Goal: Task Accomplishment & Management: Use online tool/utility

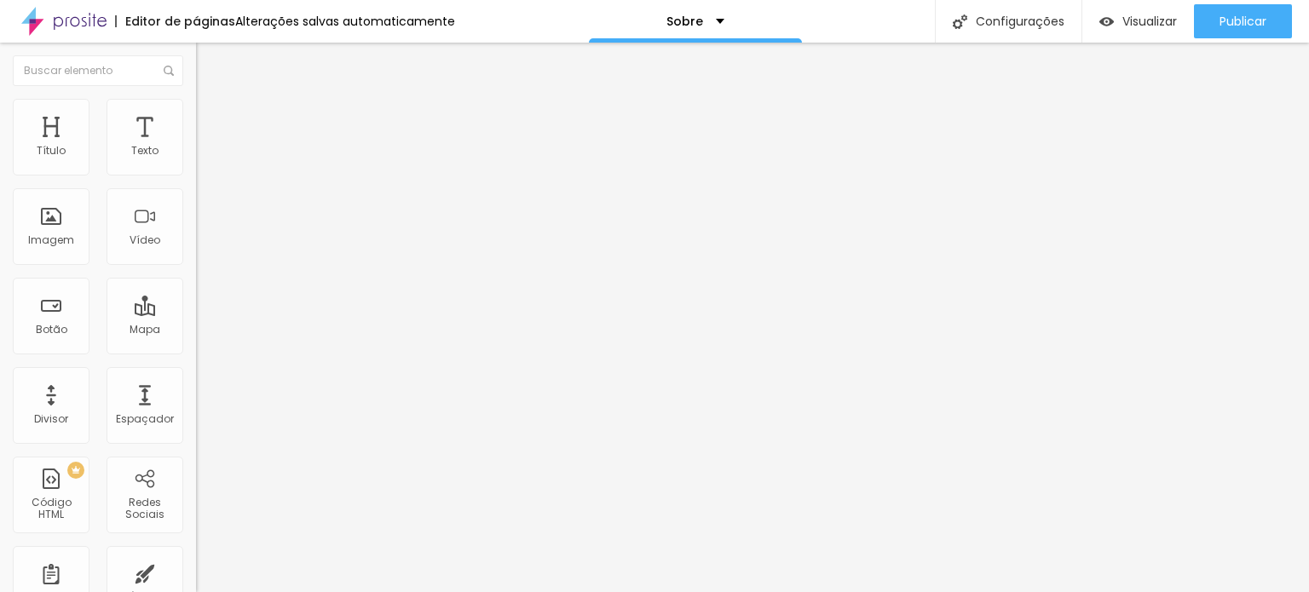
click at [196, 354] on img at bounding box center [202, 360] width 12 height 12
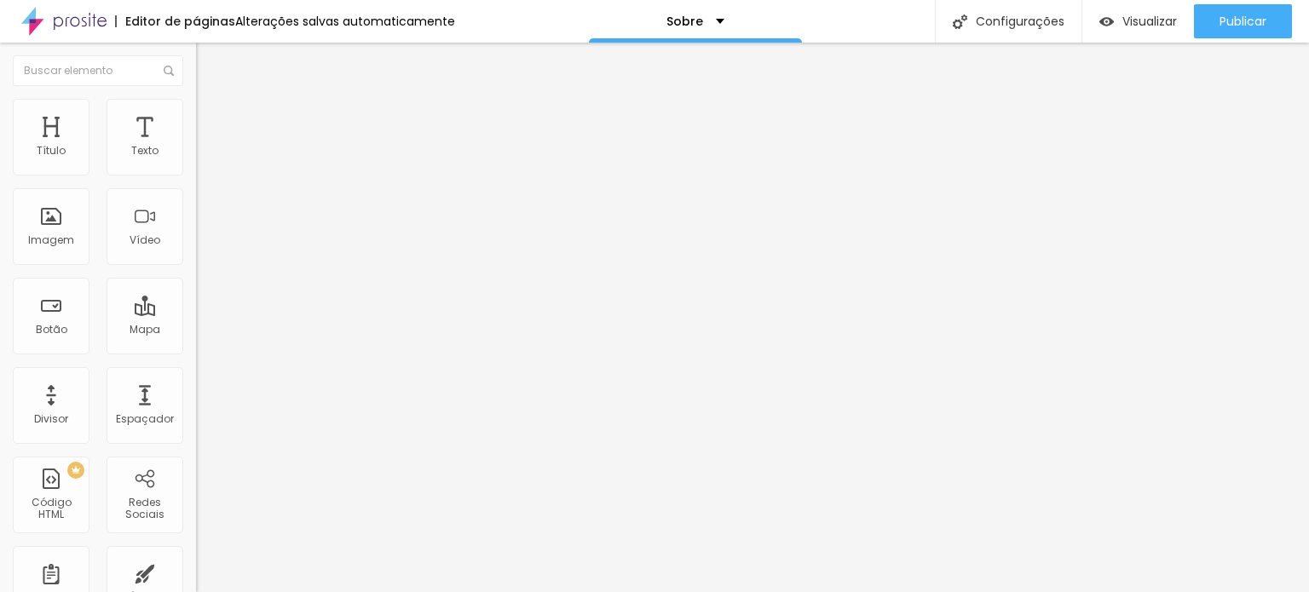
paste input "[URL][DOMAIN_NAME]"
type input "https://[URL][DOMAIN_NAME]"
drag, startPoint x: 142, startPoint y: 343, endPoint x: 2, endPoint y: 320, distance: 142.3
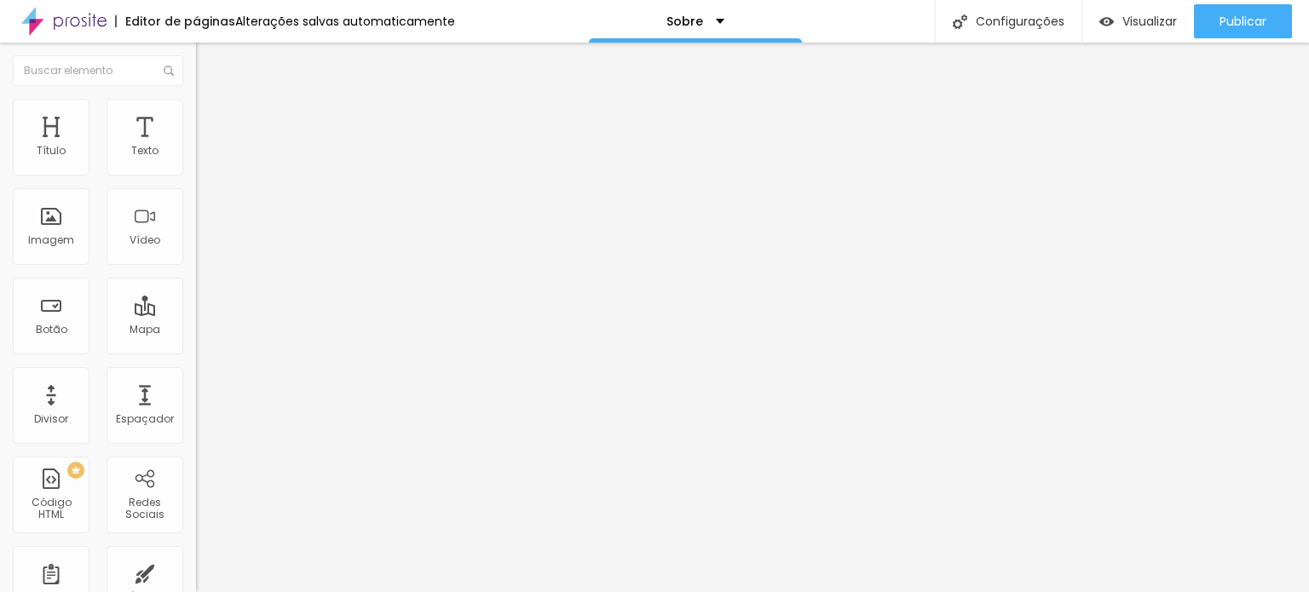
paste input "[URL][DOMAIN_NAME]"
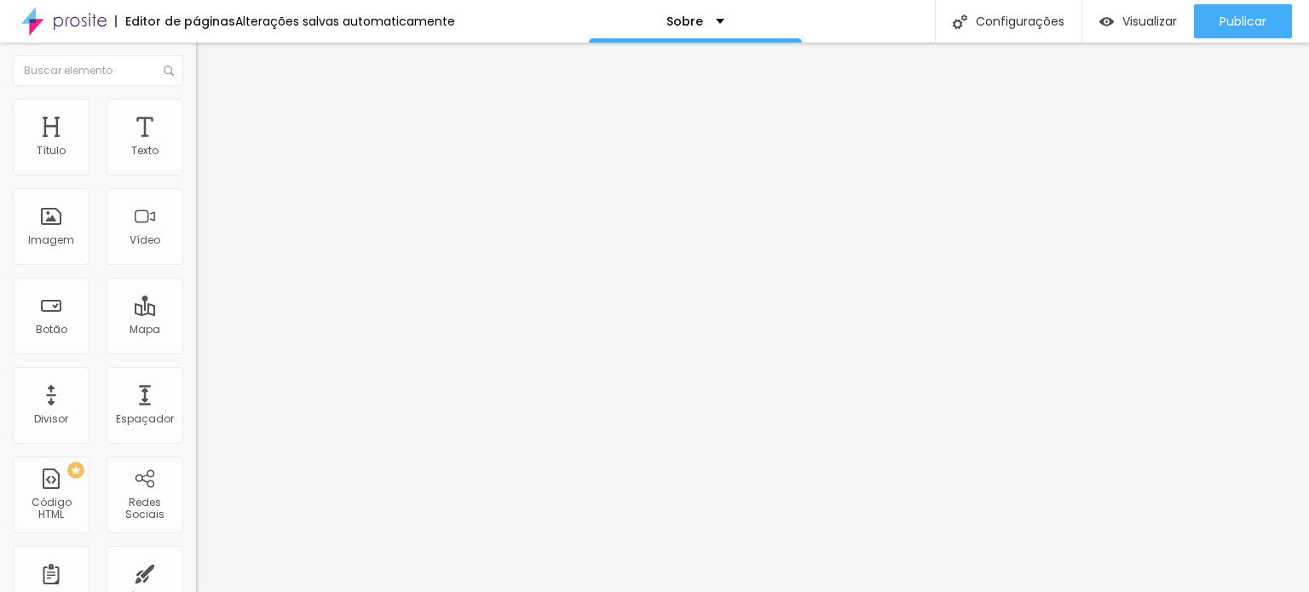
drag, startPoint x: 26, startPoint y: 308, endPoint x: 68, endPoint y: 313, distance: 42.9
type input "[URL][DOMAIN_NAME]"
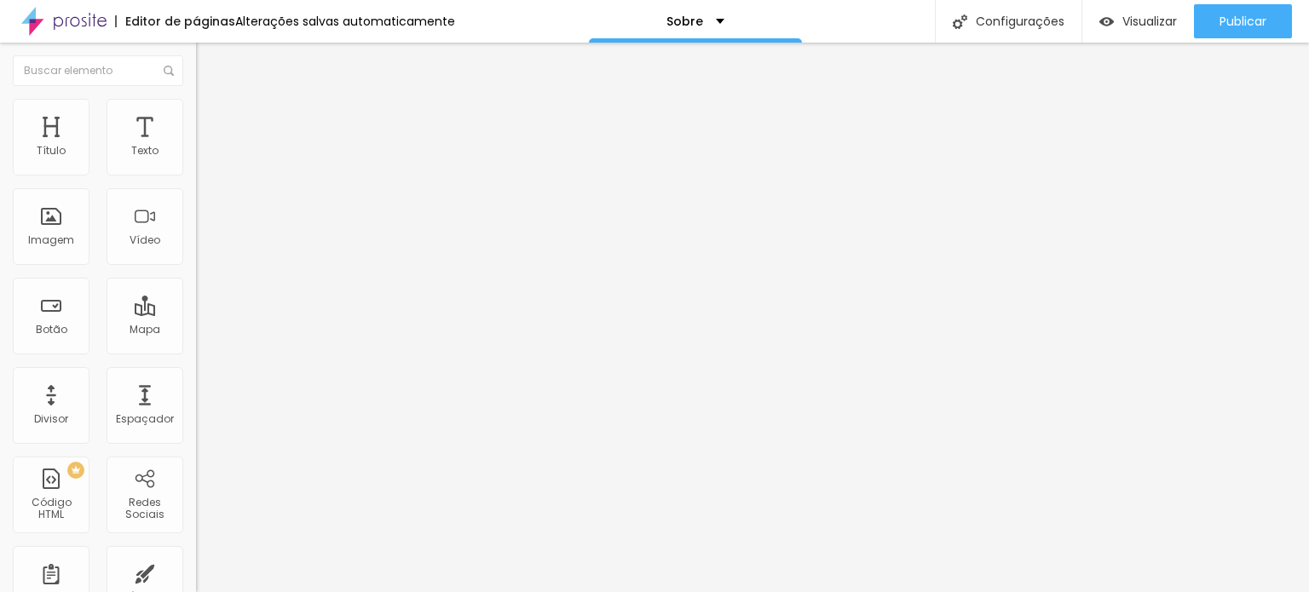
click at [196, 342] on font "Instagram" at bounding box center [224, 349] width 56 height 14
click at [196, 579] on input "https://" at bounding box center [298, 587] width 204 height 17
paste input "[URL][DOMAIN_NAME]"
drag, startPoint x: 59, startPoint y: 268, endPoint x: 13, endPoint y: 277, distance: 47.0
click at [196, 354] on div "Rede social Instagram Endereço URL https://[URL][DOMAIN_NAME] Abrir em uma nova…" at bounding box center [294, 495] width 196 height 282
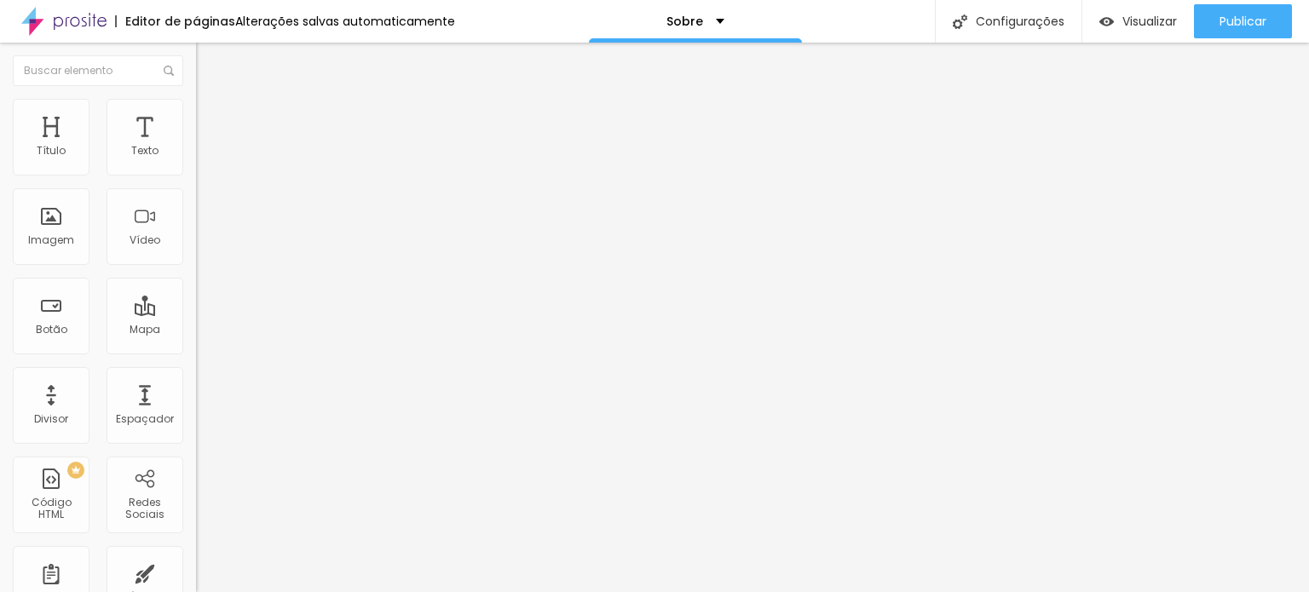
click at [196, 579] on input "https://[URL][DOMAIN_NAME]" at bounding box center [298, 587] width 204 height 17
drag, startPoint x: 69, startPoint y: 275, endPoint x: 18, endPoint y: 267, distance: 51.8
click at [196, 354] on div "Rede social Instagram Endereço URL https://[URL][DOMAIN_NAME] Abrir em uma nova…" at bounding box center [294, 495] width 196 height 282
type input "[URL][DOMAIN_NAME]"
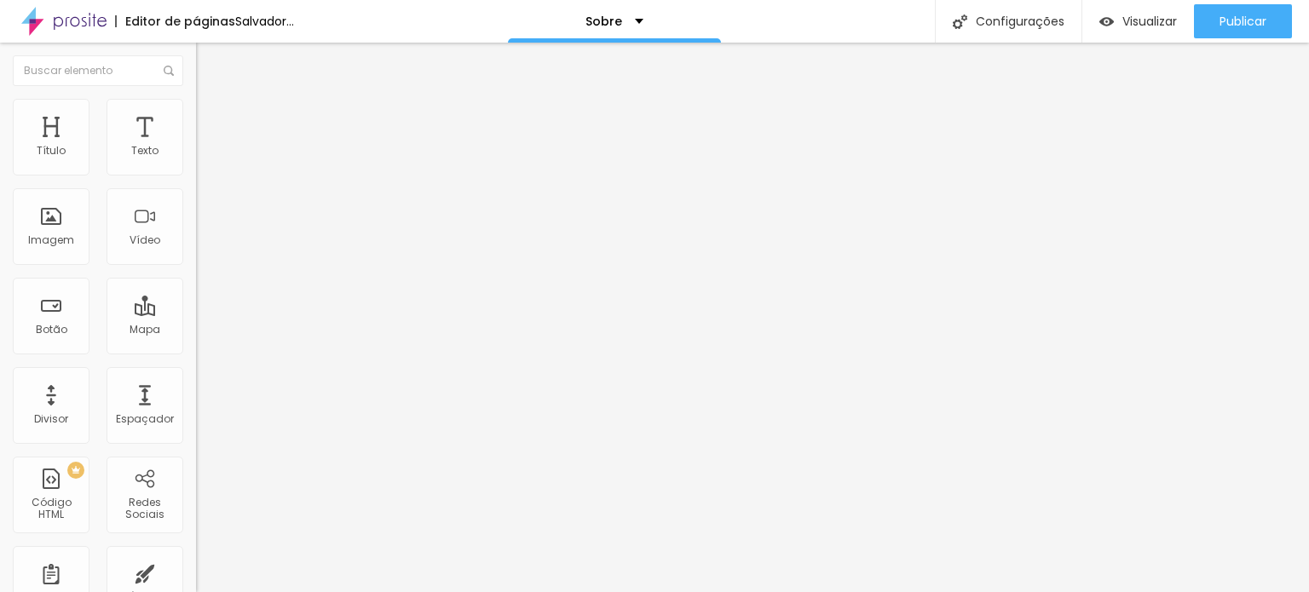
click at [206, 147] on font "Trocar imagem" at bounding box center [247, 139] width 83 height 14
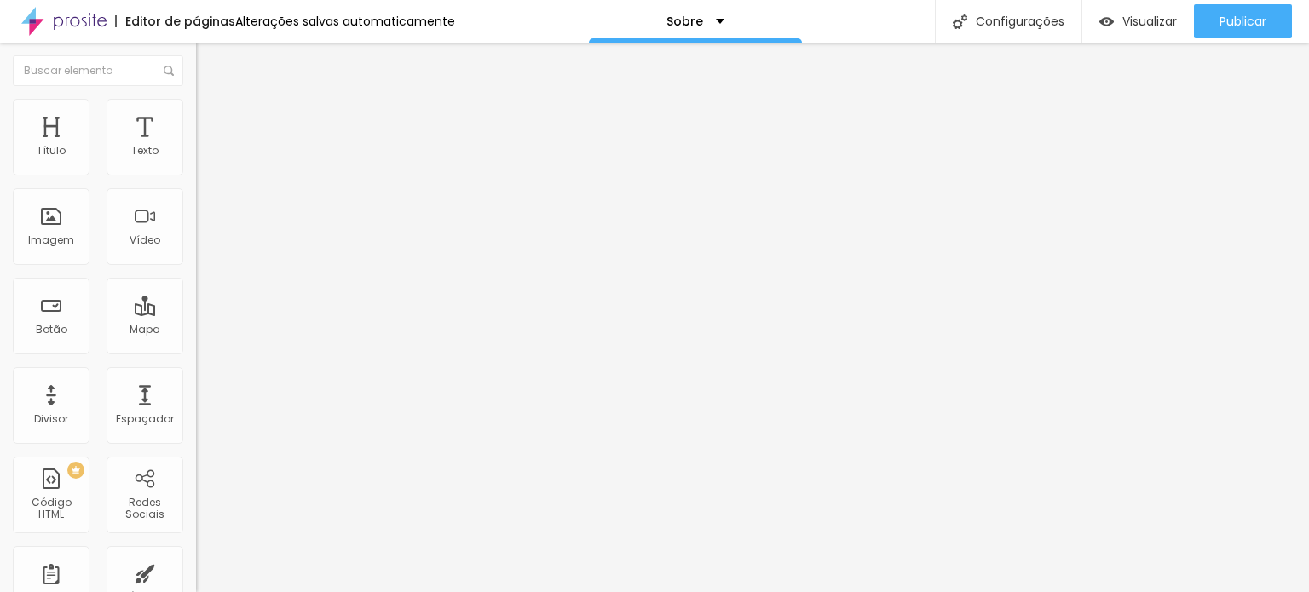
drag, startPoint x: 555, startPoint y: 413, endPoint x: 559, endPoint y: 425, distance: 12.4
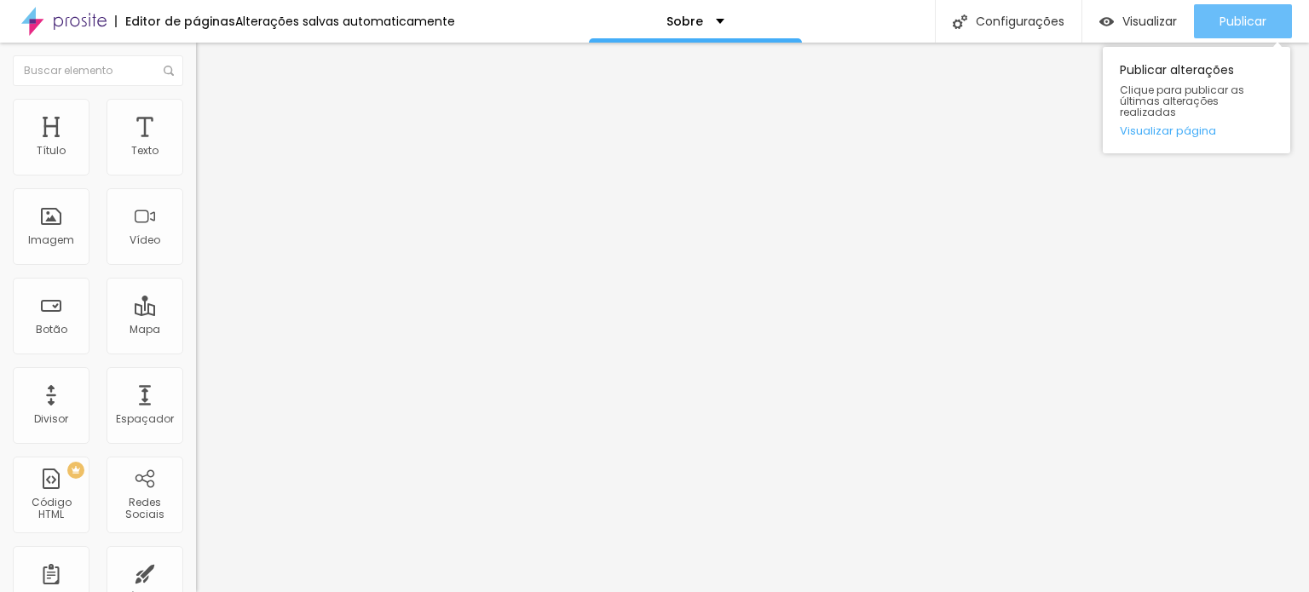
click at [1253, 32] on div "Publicar" at bounding box center [1242, 21] width 47 height 34
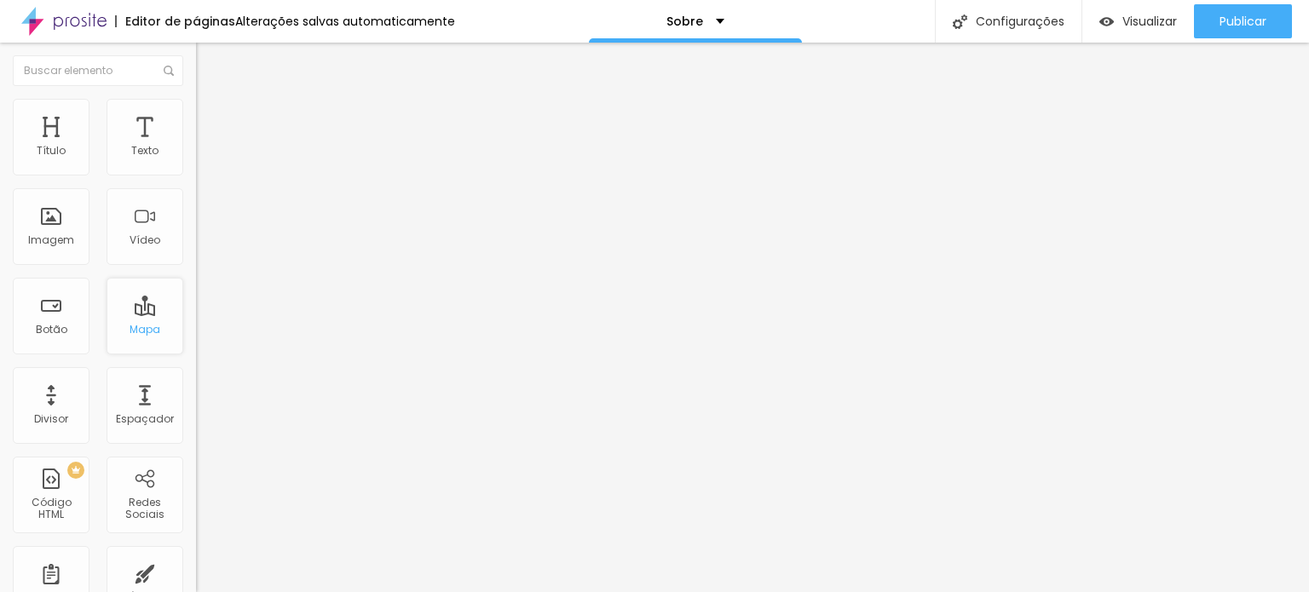
click at [140, 311] on div "Mapa" at bounding box center [144, 316] width 77 height 77
click at [722, 14] on div "Sobre" at bounding box center [695, 21] width 213 height 43
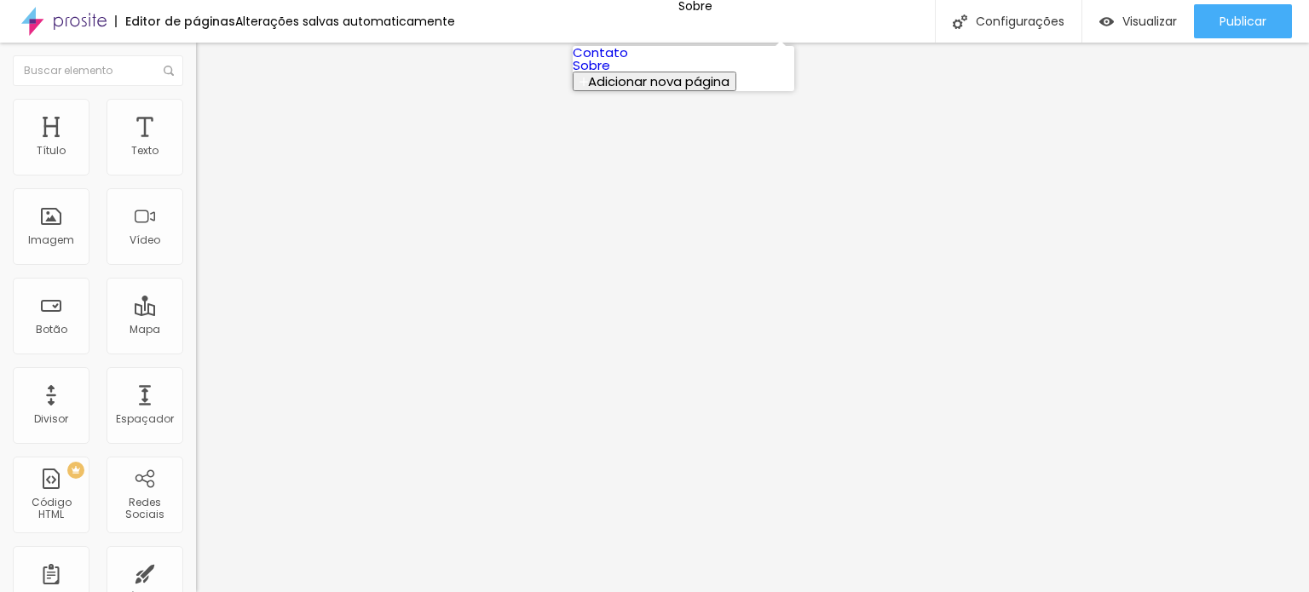
click at [628, 60] on link "Contato" at bounding box center [600, 52] width 55 height 18
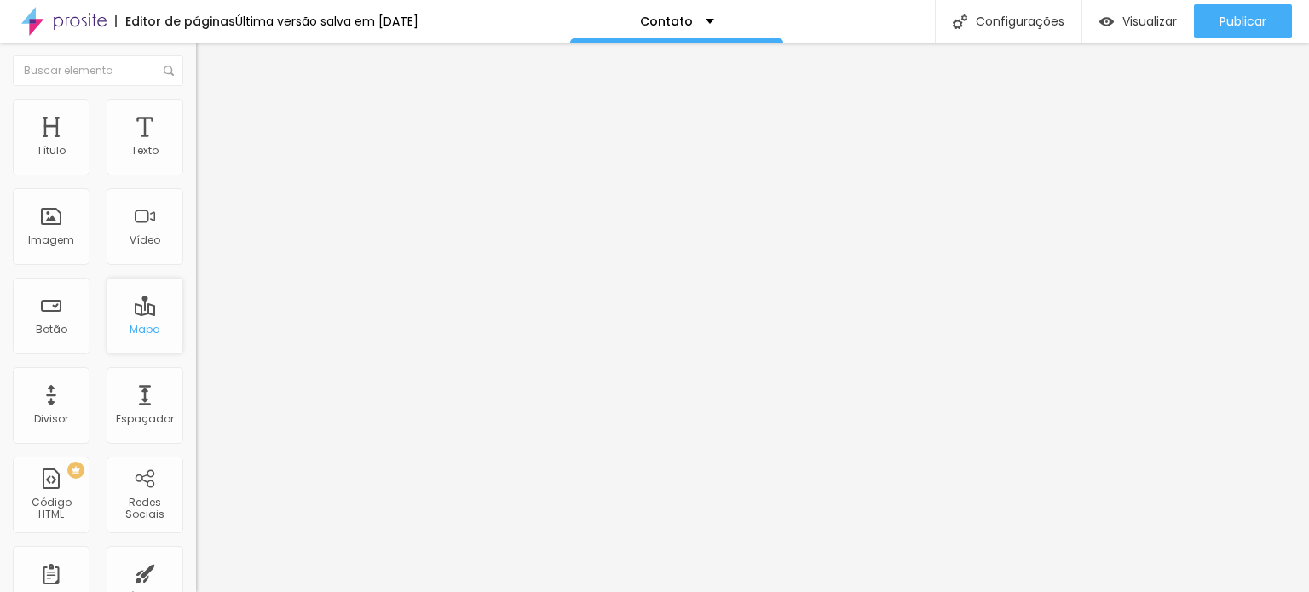
click at [143, 322] on font "Mapa" at bounding box center [145, 329] width 31 height 14
click at [196, 116] on li "Avançado" at bounding box center [294, 124] width 196 height 17
click at [196, 110] on li "Estilo" at bounding box center [294, 107] width 196 height 17
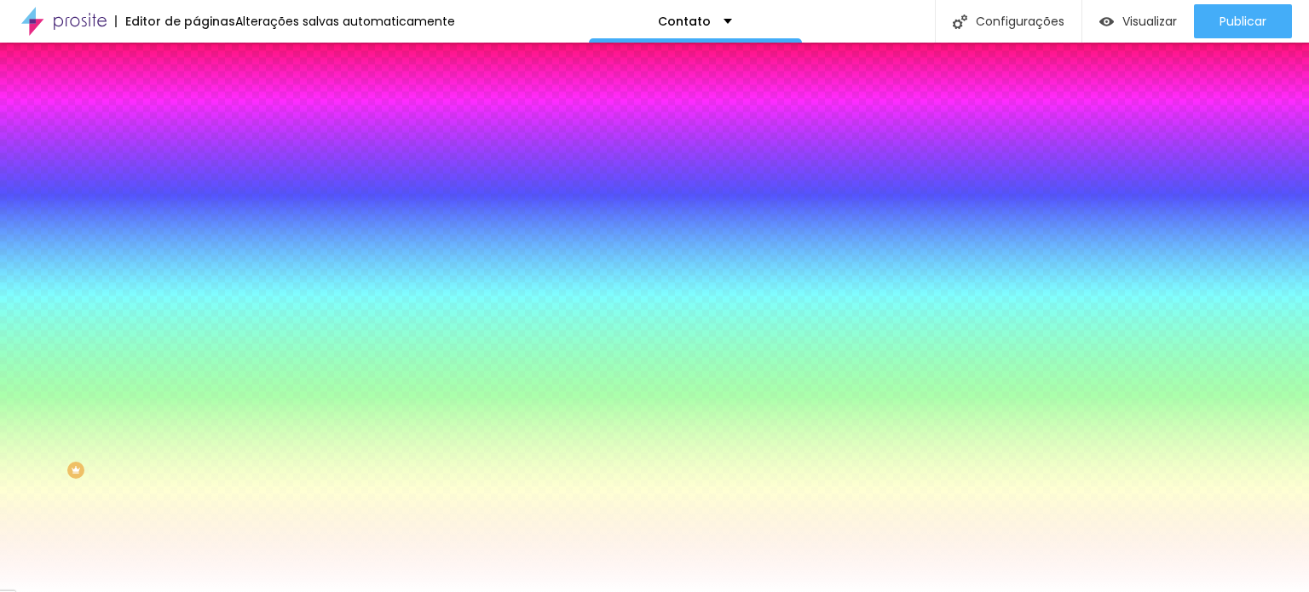
click at [196, 99] on li "Conteúdo" at bounding box center [294, 90] width 196 height 17
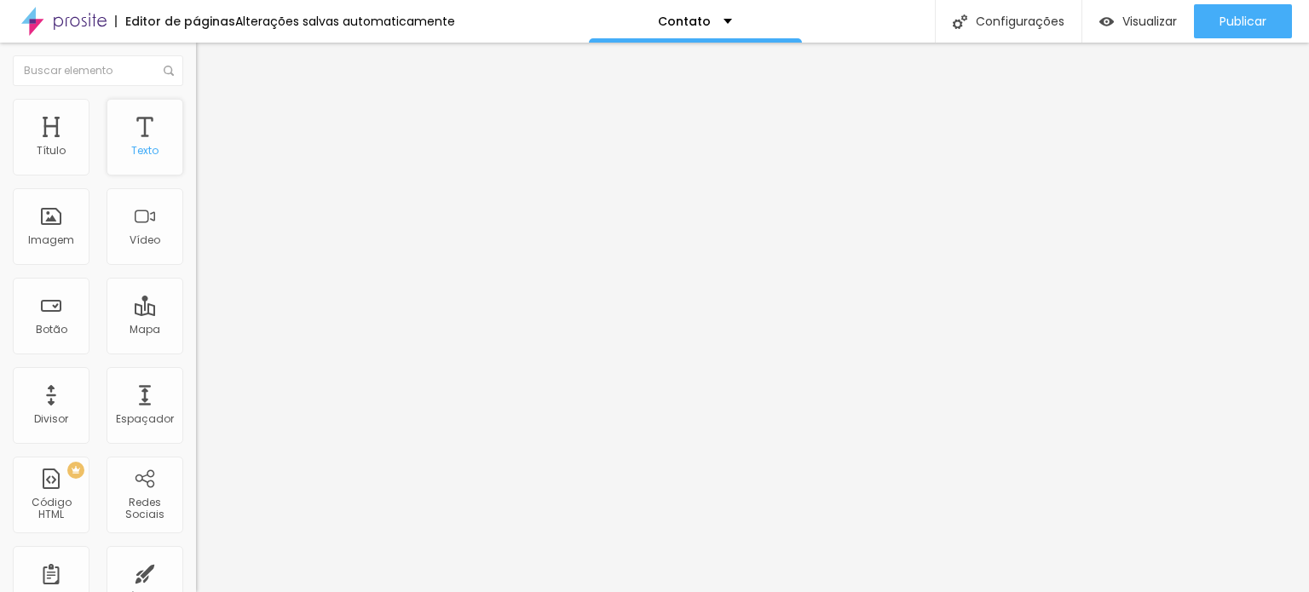
click at [130, 118] on div "Texto" at bounding box center [144, 137] width 77 height 77
click at [129, 138] on div "Texto" at bounding box center [144, 137] width 77 height 77
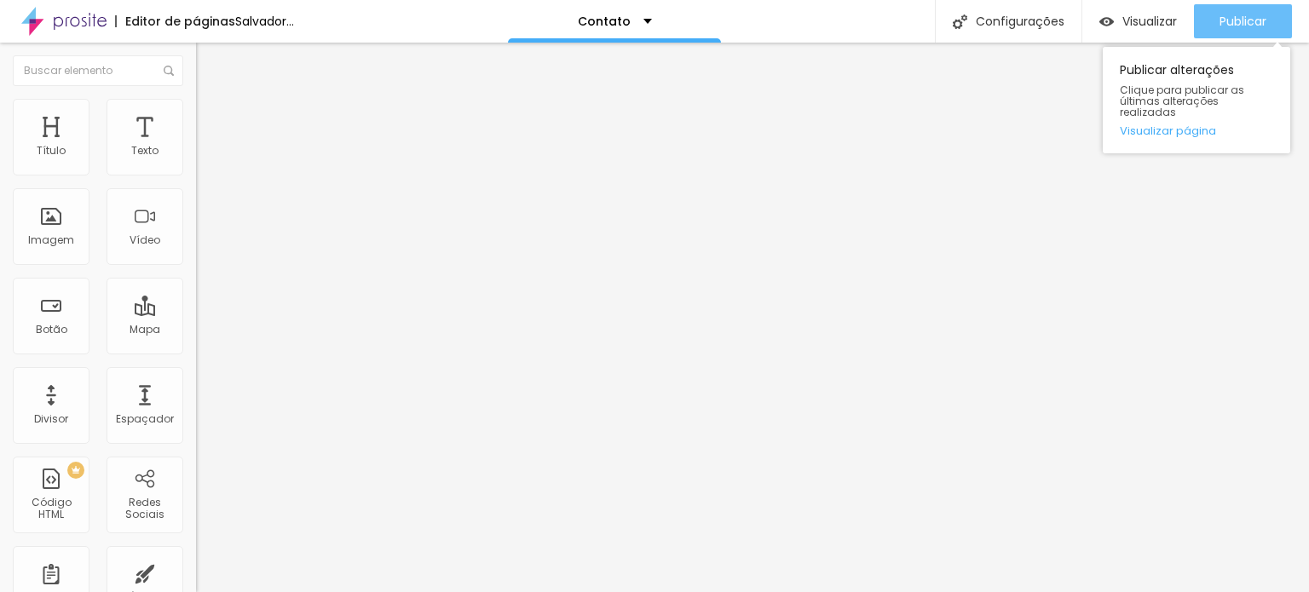
click at [1229, 16] on font "Publicar" at bounding box center [1242, 21] width 47 height 17
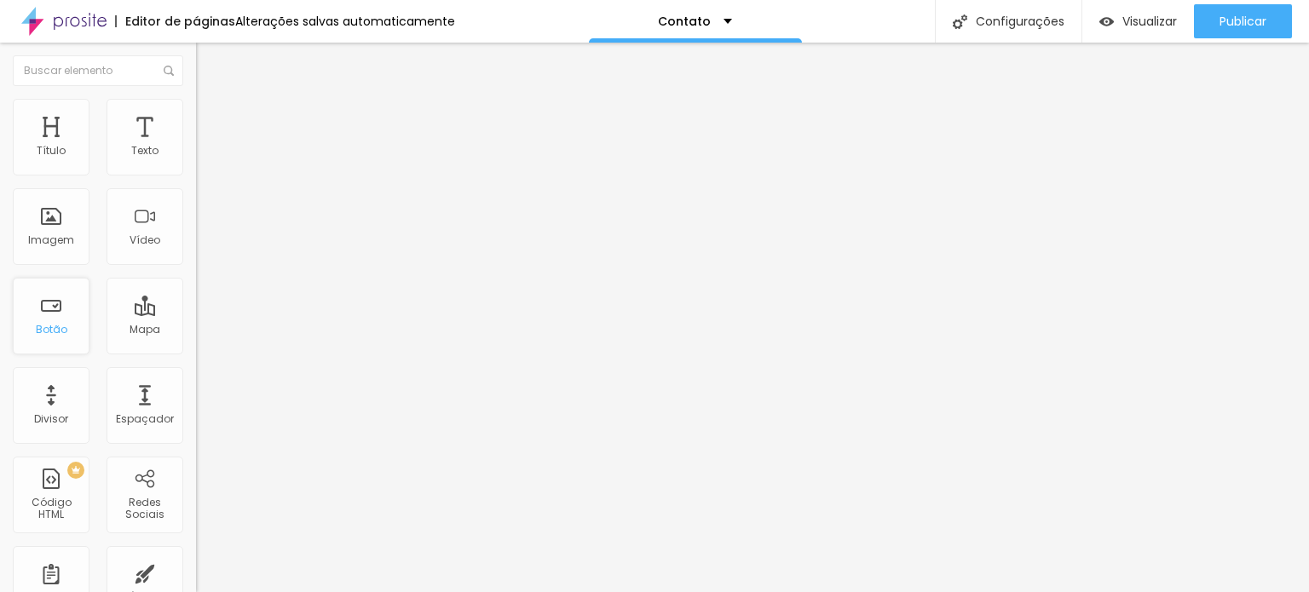
click at [43, 327] on font "Botão" at bounding box center [52, 329] width 32 height 14
drag, startPoint x: 48, startPoint y: 193, endPoint x: 7, endPoint y: 192, distance: 40.9
click at [196, 192] on div "Texto Click me Alinhamento Tamanho Normal Pequeno Normal Grande Link URL https:…" at bounding box center [294, 257] width 196 height 248
type input "WhatsApp"
drag, startPoint x: 66, startPoint y: 354, endPoint x: 0, endPoint y: 350, distance: 66.5
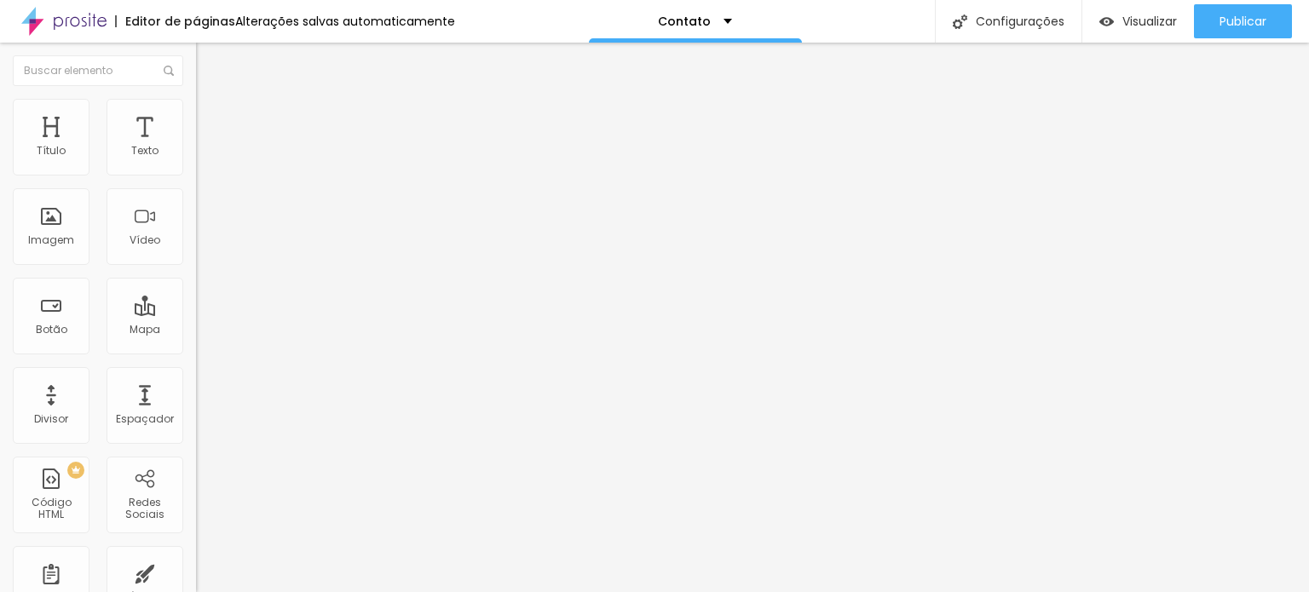
click at [196, 350] on div "Texto WhatsApp Alinhamento Tamanho Normal Pequeno Normal Grande Link URL https:…" at bounding box center [294, 257] width 196 height 248
paste input "w.app/alessandraalcebiadesfoto"
drag, startPoint x: 0, startPoint y: 337, endPoint x: 20, endPoint y: 396, distance: 62.2
click at [196, 340] on div "Texto WhatsApp Alinhamento Tamanho Normal Pequeno Normal Grande Link URL https:…" at bounding box center [294, 257] width 196 height 248
type input "[URL][DOMAIN_NAME]"
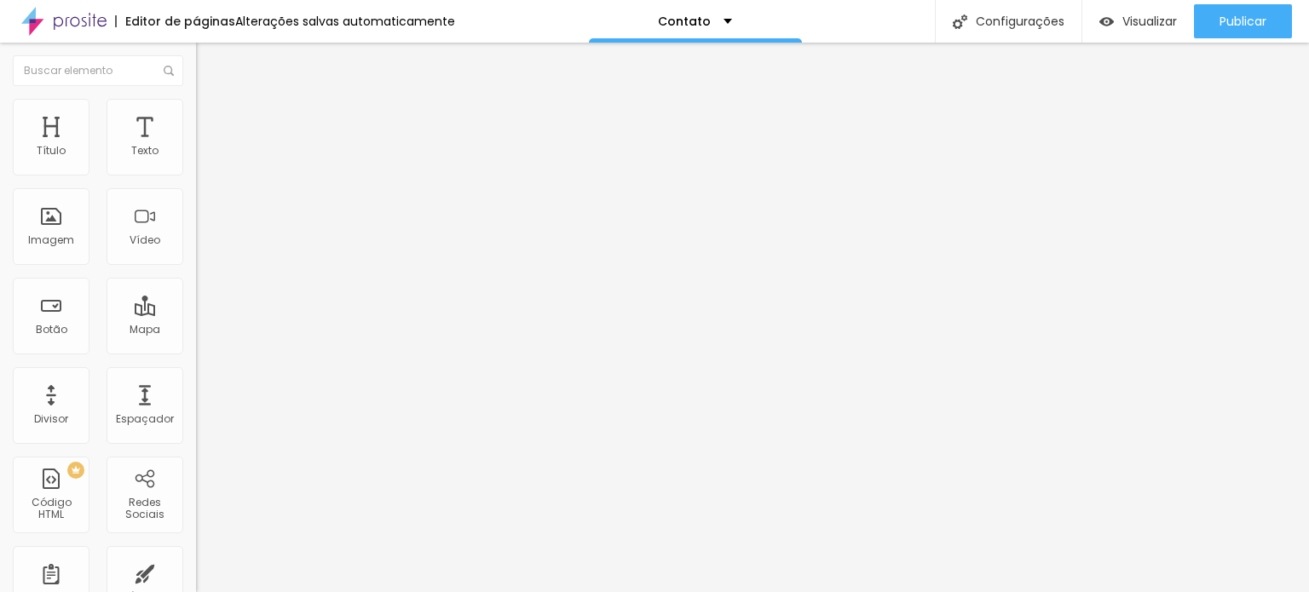
click at [196, 372] on div at bounding box center [294, 372] width 196 height 0
click at [196, 442] on div "Editar nulo Conteúdo Estilo Avançado Texto WhatsApp Alinhamento Tamanho Normal …" at bounding box center [294, 318] width 196 height 550
click at [196, 204] on img at bounding box center [202, 198] width 12 height 12
click at [196, 217] on img at bounding box center [202, 211] width 12 height 12
click at [196, 204] on img at bounding box center [202, 198] width 12 height 12
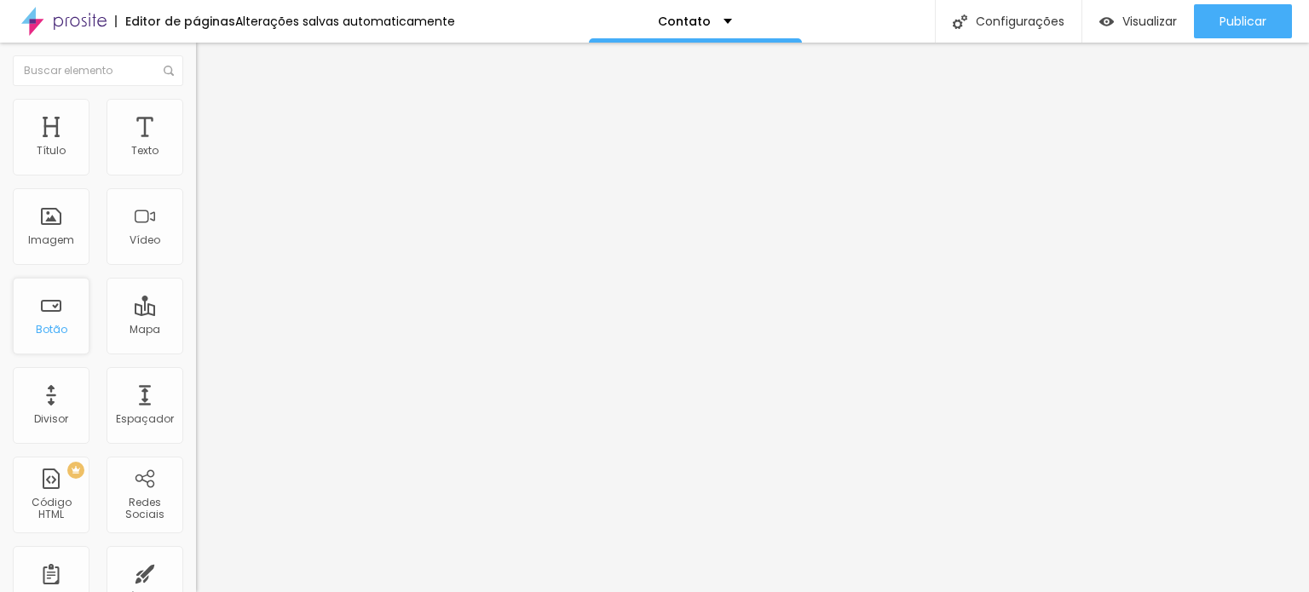
click at [45, 322] on font "Botão" at bounding box center [52, 329] width 32 height 14
click at [196, 217] on img at bounding box center [202, 211] width 12 height 12
click at [211, 118] on font "Estilo" at bounding box center [224, 110] width 26 height 14
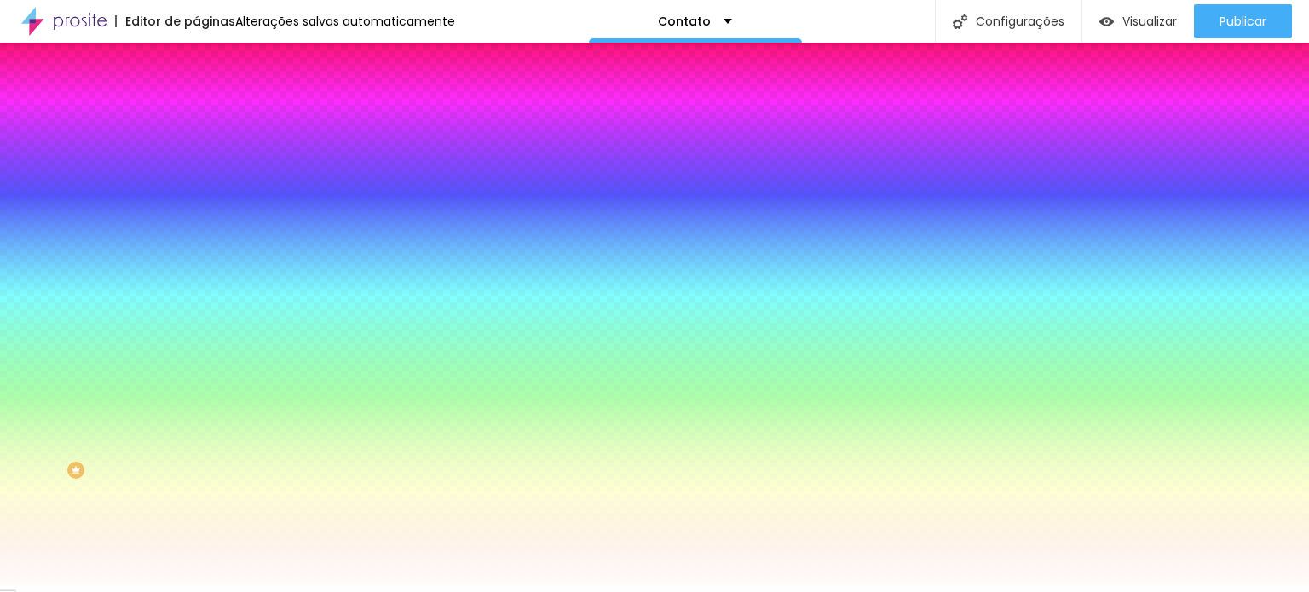
click at [196, 116] on li "Avançado" at bounding box center [294, 124] width 196 height 17
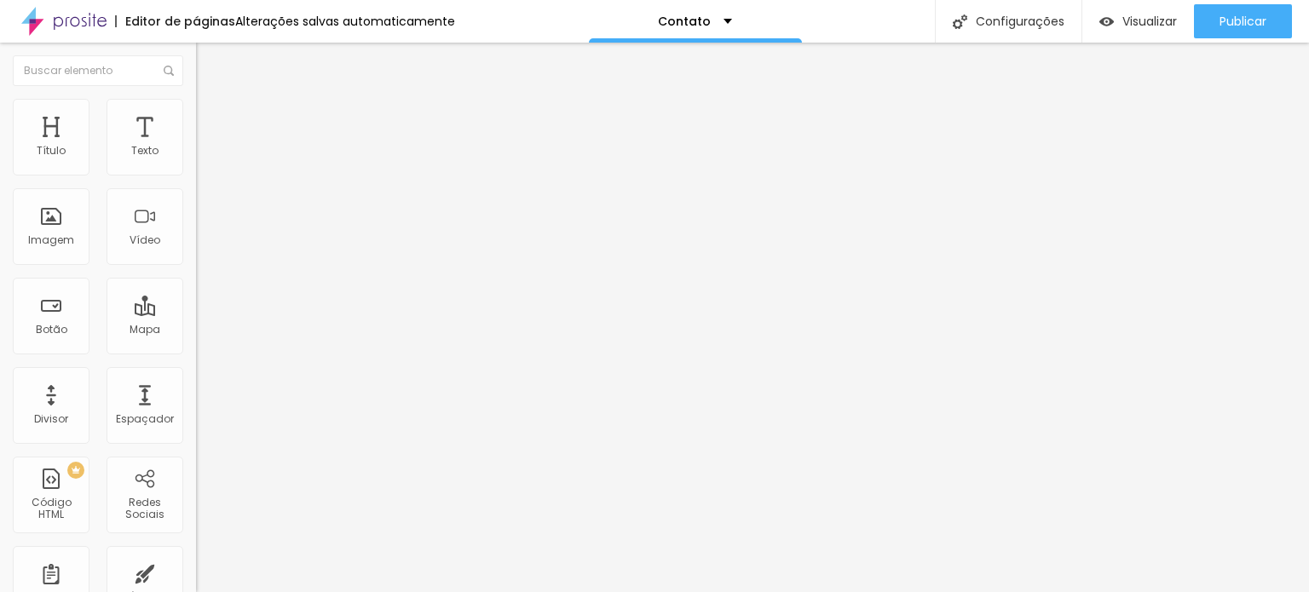
click at [196, 97] on img at bounding box center [203, 89] width 15 height 15
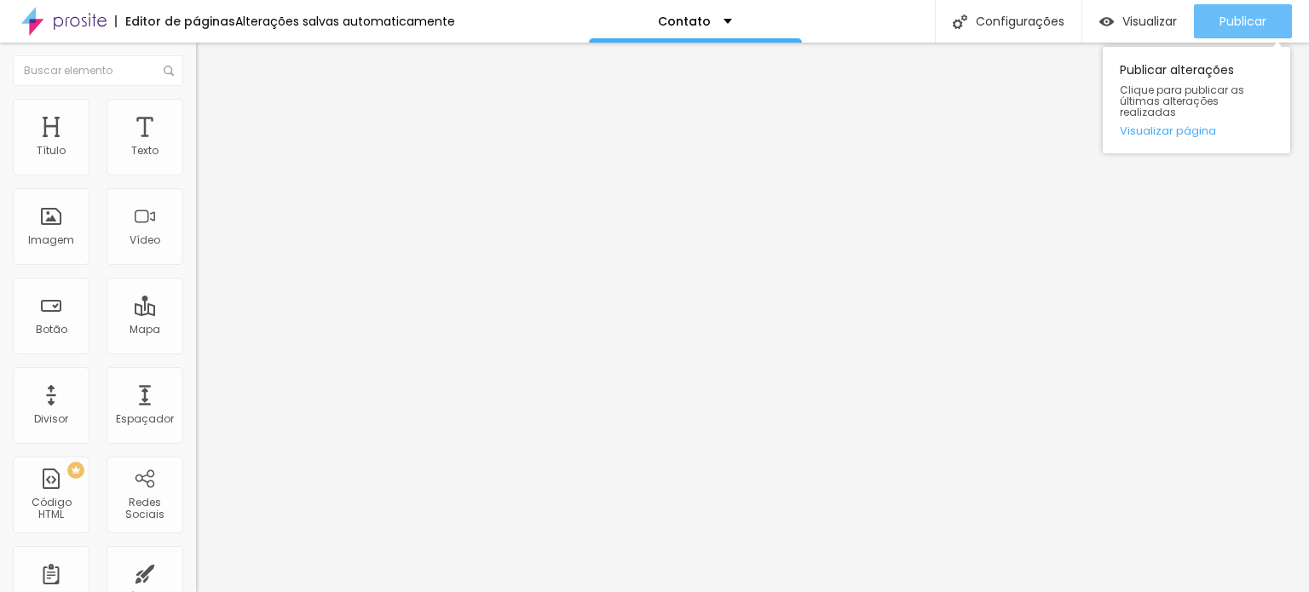
click at [1277, 26] on button "Publicar" at bounding box center [1243, 21] width 98 height 34
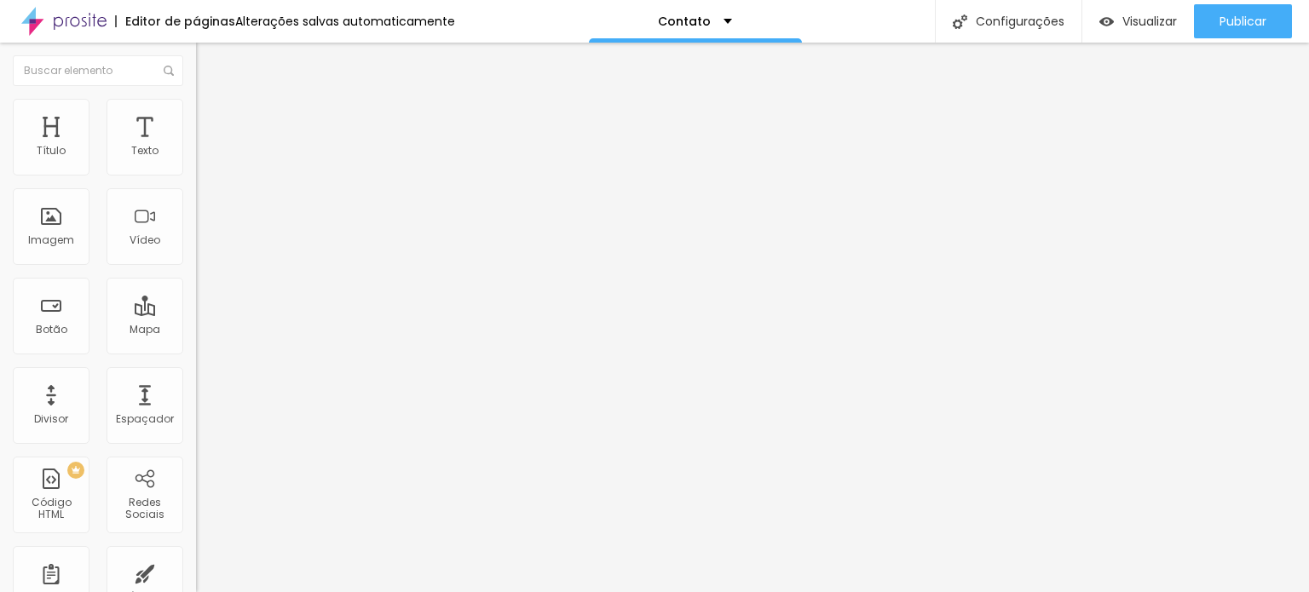
click at [209, 63] on img "button" at bounding box center [216, 62] width 14 height 14
click at [49, 230] on div "Imagem" at bounding box center [51, 226] width 77 height 77
click at [196, 155] on font "Encaixotado" at bounding box center [229, 148] width 66 height 14
click at [196, 70] on button "Editar nulo" at bounding box center [294, 62] width 196 height 39
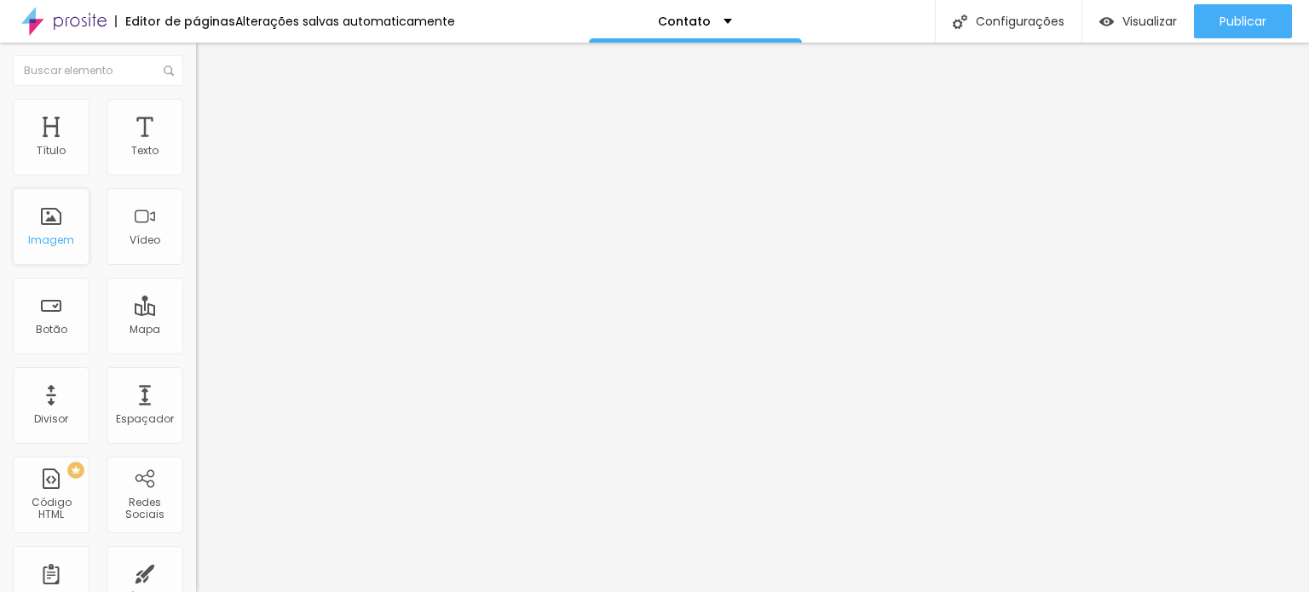
click at [33, 216] on div "Imagem" at bounding box center [51, 226] width 77 height 77
drag, startPoint x: 96, startPoint y: 101, endPoint x: 127, endPoint y: 100, distance: 30.7
click at [196, 100] on img at bounding box center [203, 106] width 15 height 15
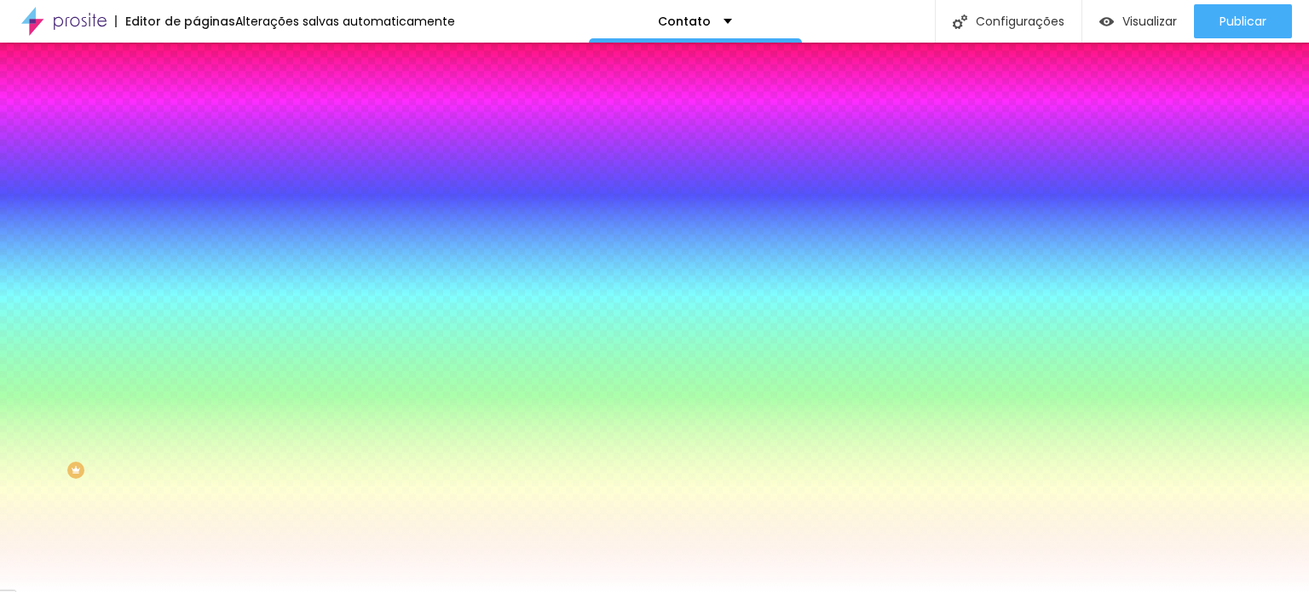
click at [206, 157] on font "Adicionar imagem" at bounding box center [256, 149] width 100 height 14
click at [196, 232] on div at bounding box center [294, 232] width 196 height 0
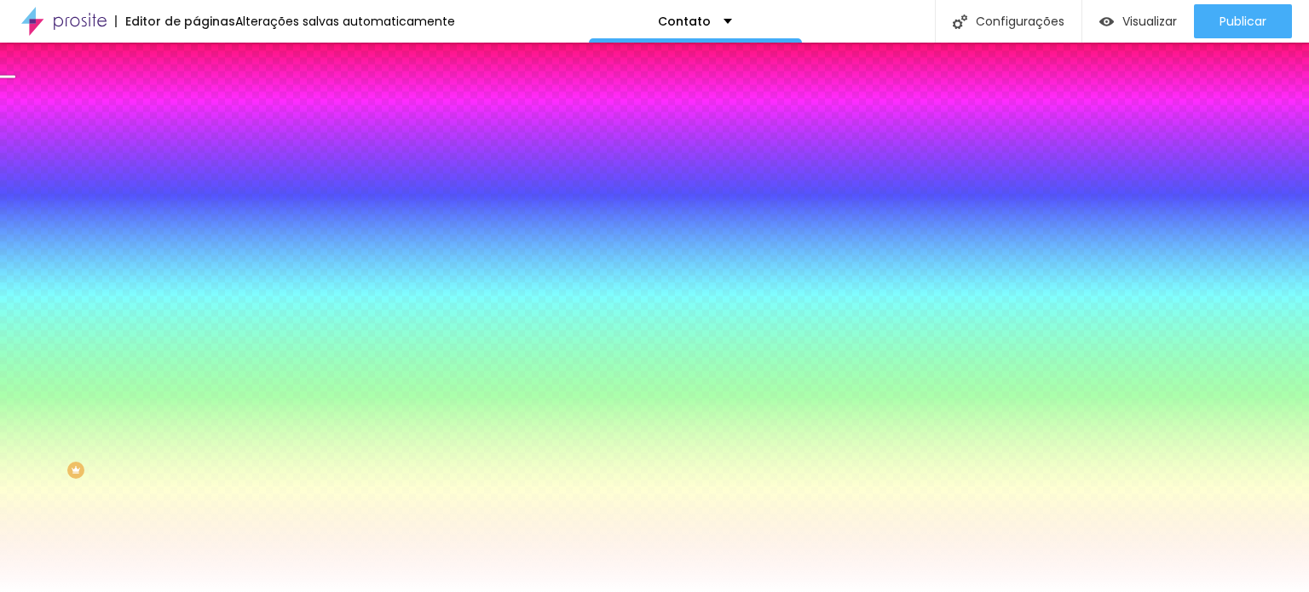
click at [168, 348] on div at bounding box center [654, 296] width 1309 height 592
drag, startPoint x: 168, startPoint y: 350, endPoint x: 173, endPoint y: 429, distance: 78.5
click at [17, 456] on div at bounding box center [8, 457] width 17 height 3
click at [196, 491] on div "Editar nulo Conteúdo Estilo Avançado Imagem de fundo Adicionar imagem Efeito da…" at bounding box center [294, 318] width 196 height 550
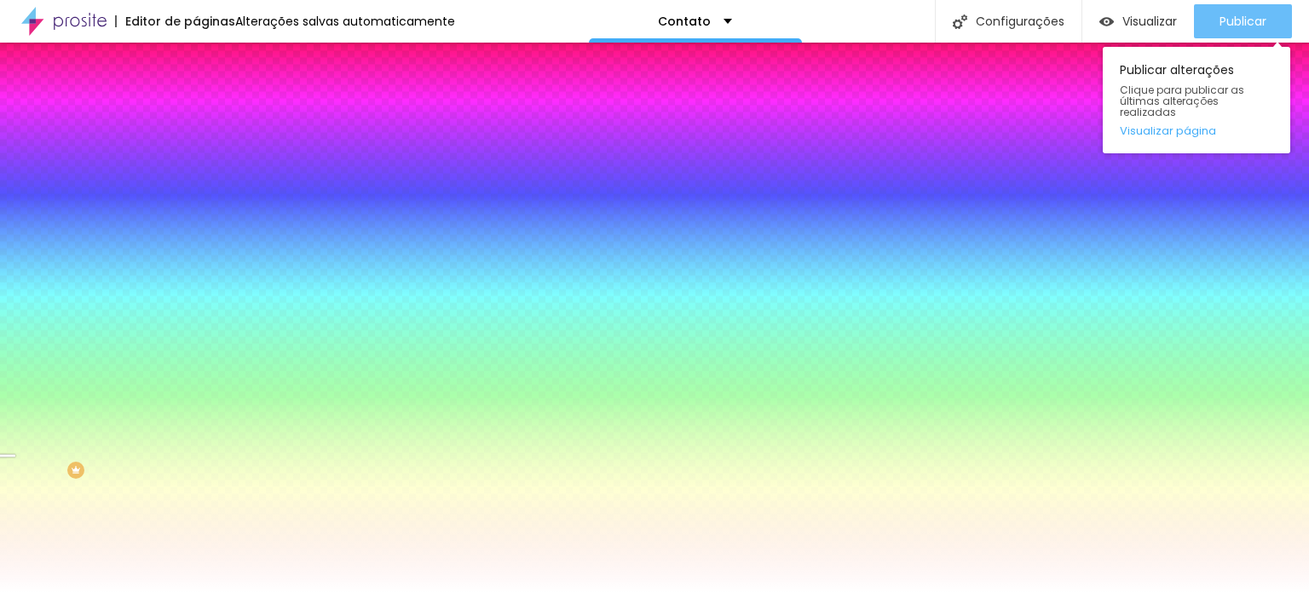
click at [1231, 15] on font "Publicar" at bounding box center [1242, 21] width 47 height 17
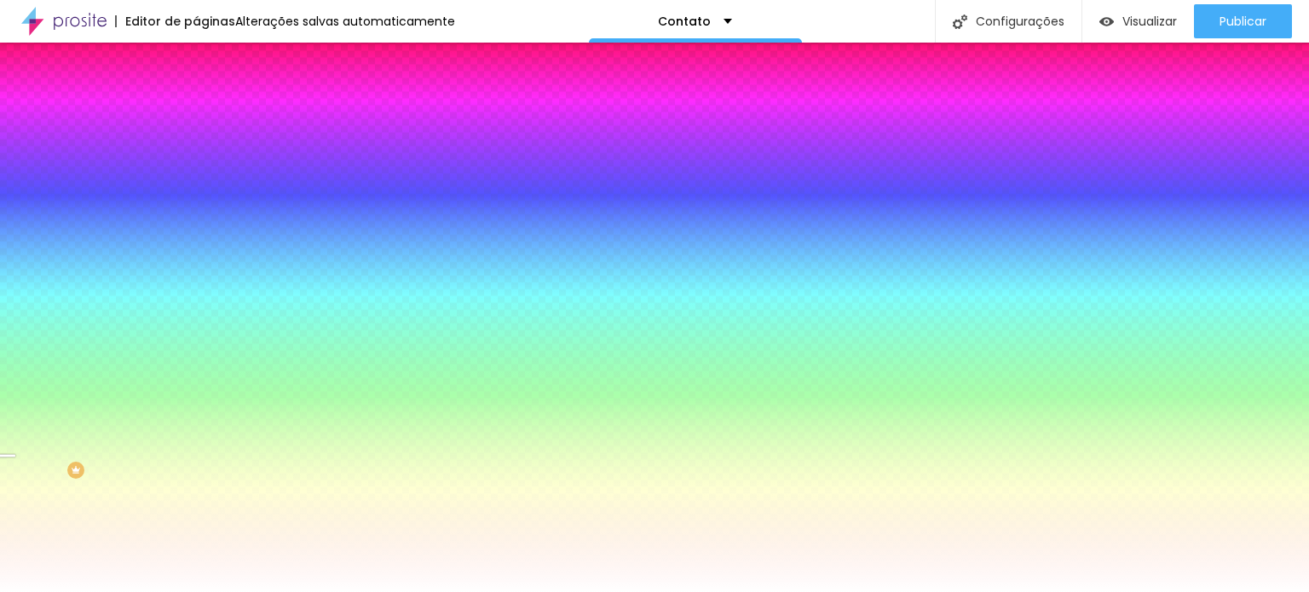
click at [306, 153] on img at bounding box center [311, 148] width 10 height 10
click at [196, 157] on span "Adicionar imagem" at bounding box center [251, 149] width 110 height 14
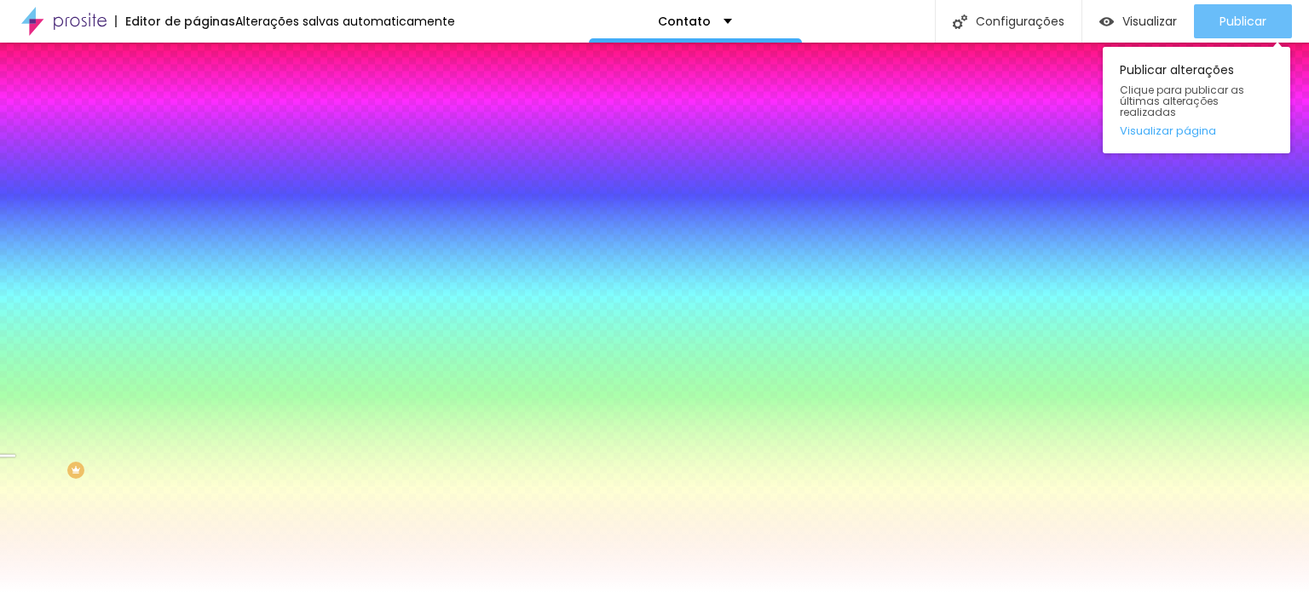
click at [1210, 21] on button "Publicar" at bounding box center [1243, 21] width 98 height 34
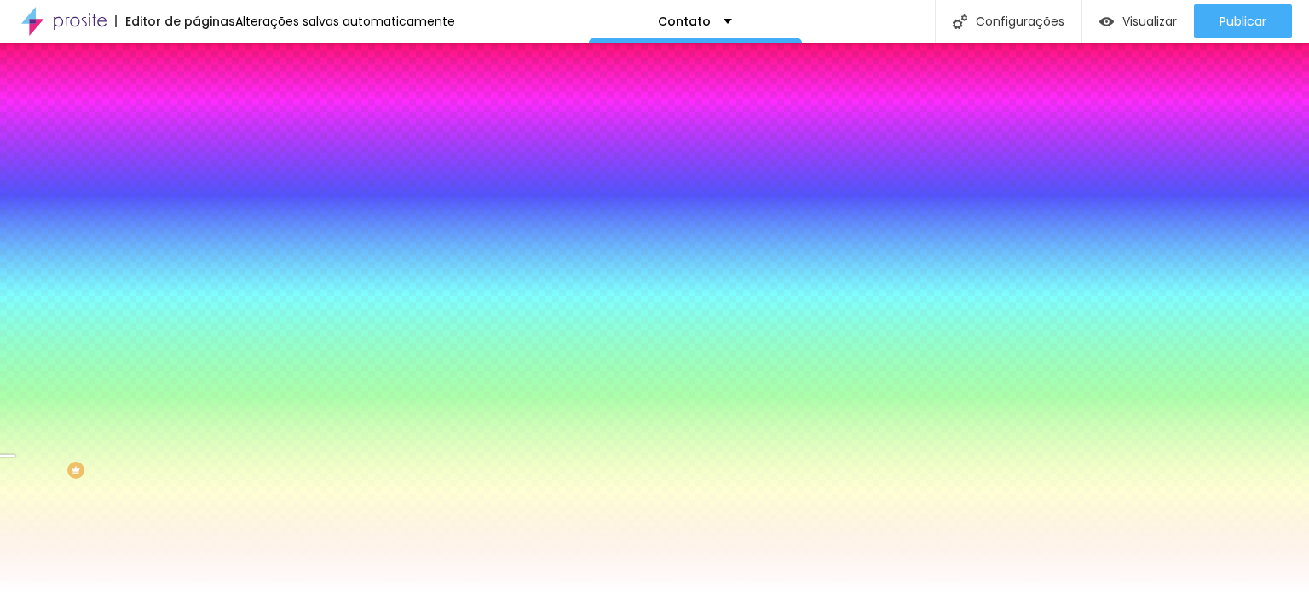
click at [209, 60] on img "button" at bounding box center [216, 62] width 14 height 14
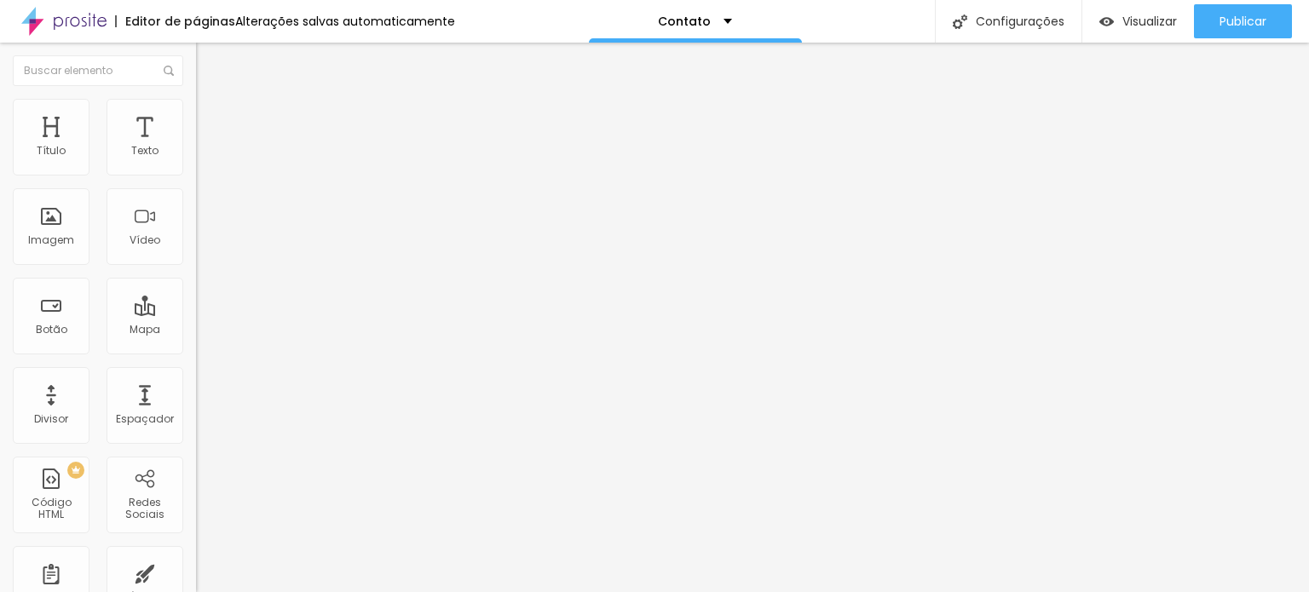
click at [196, 204] on img at bounding box center [202, 198] width 12 height 12
click at [196, 267] on span "Normal" at bounding box center [215, 261] width 38 height 14
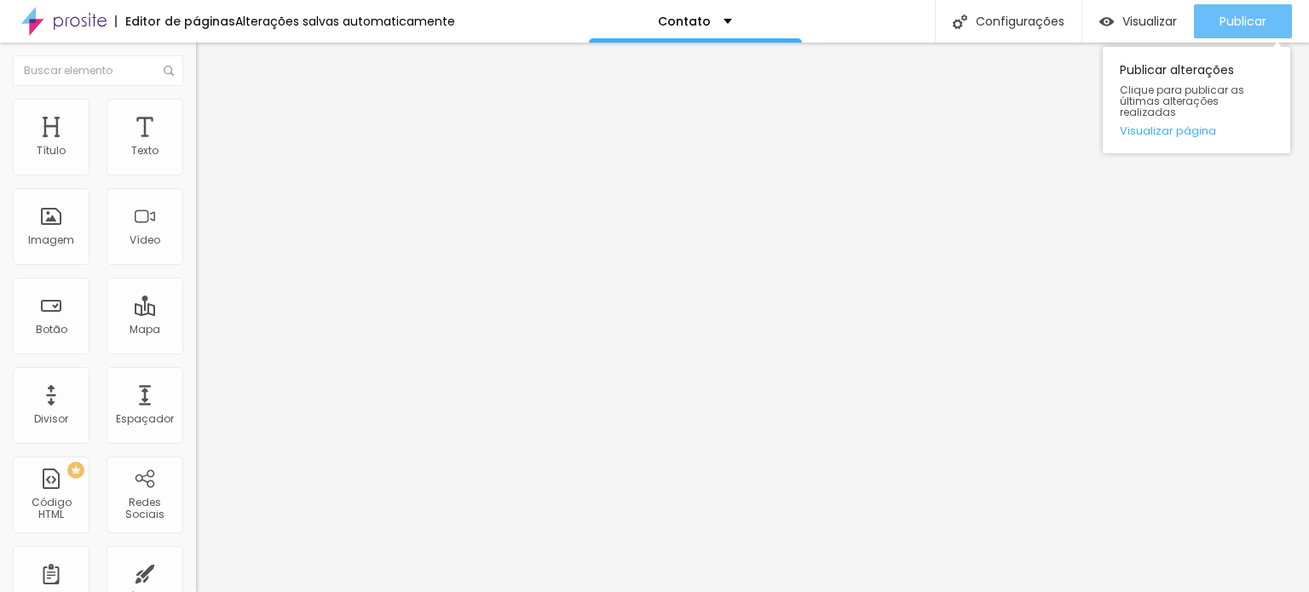
click at [1238, 24] on font "Publicar" at bounding box center [1242, 21] width 47 height 17
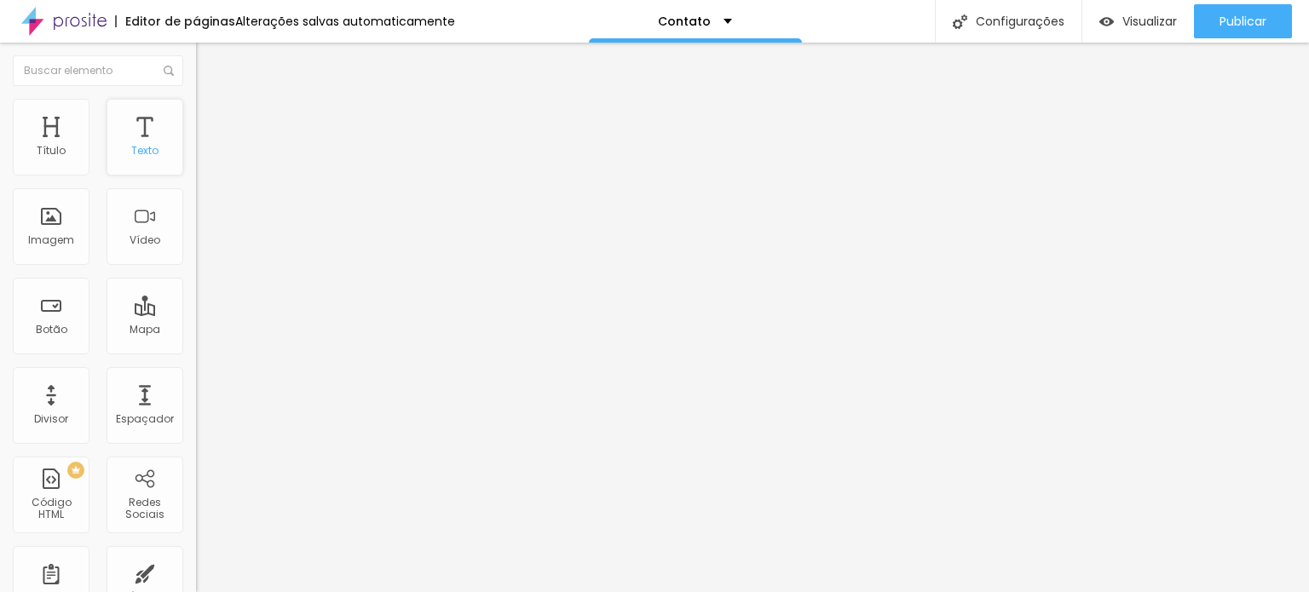
click at [146, 161] on div "Texto" at bounding box center [144, 137] width 77 height 77
click at [196, 172] on div "Contato" at bounding box center [294, 157] width 196 height 29
click at [196, 172] on img at bounding box center [201, 177] width 10 height 10
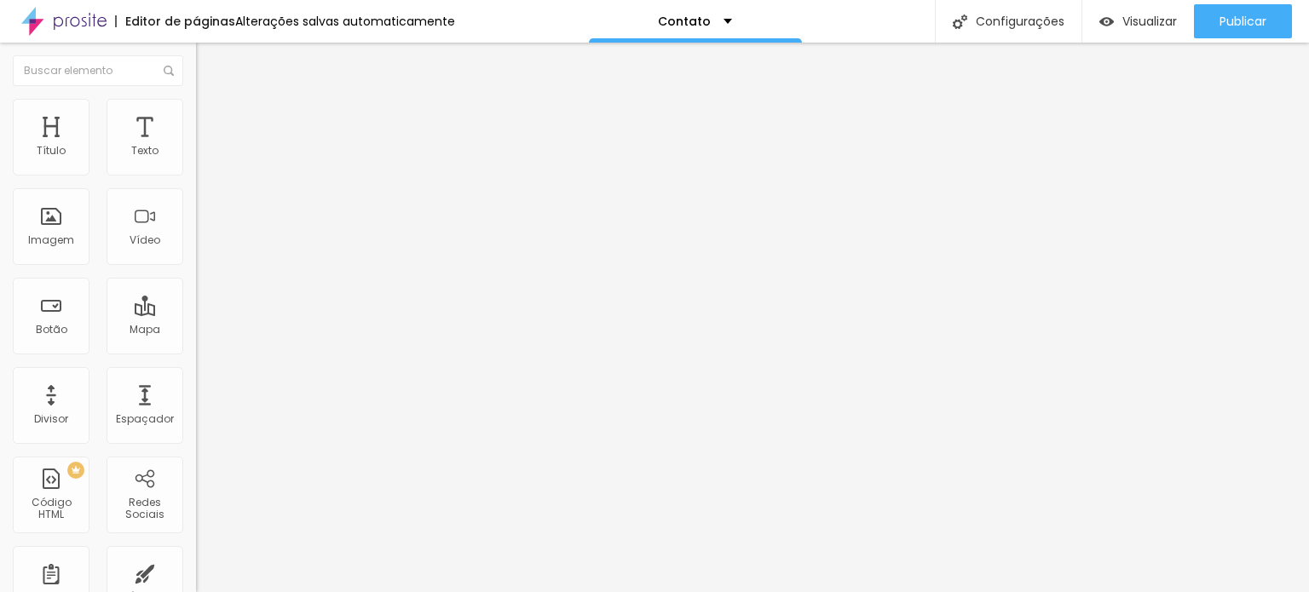
drag, startPoint x: 438, startPoint y: 410, endPoint x: 385, endPoint y: 412, distance: 52.9
type input "WhatsApp"
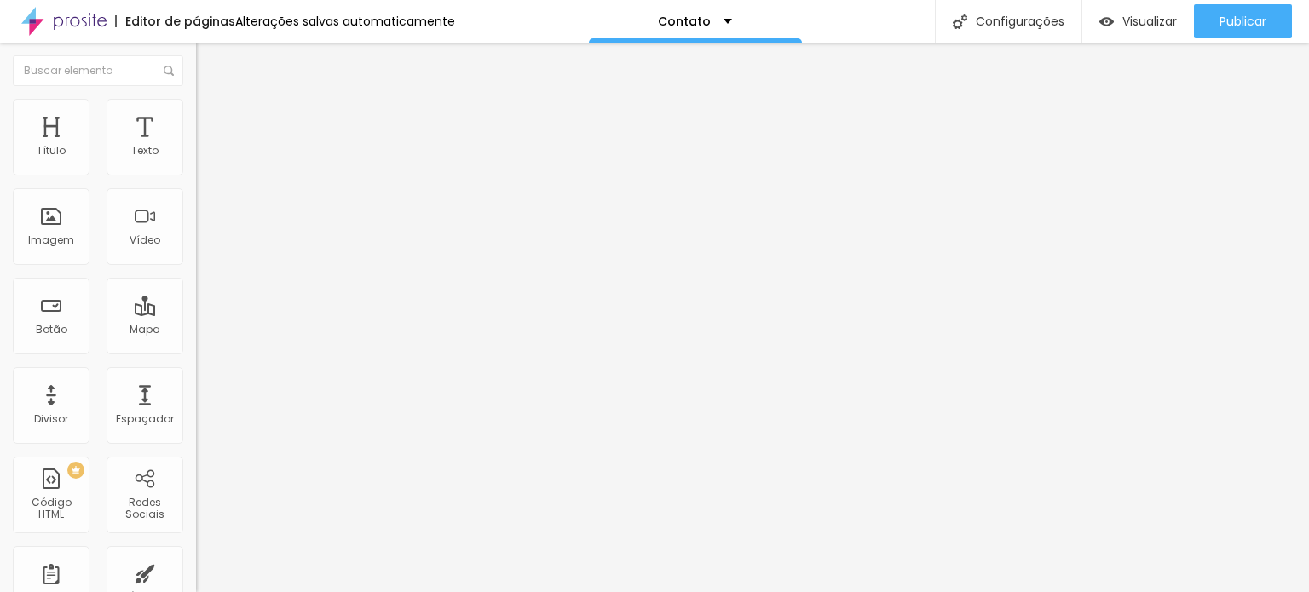
type input "Coloque seu número"
click at [196, 172] on div "Contato" at bounding box center [294, 157] width 196 height 29
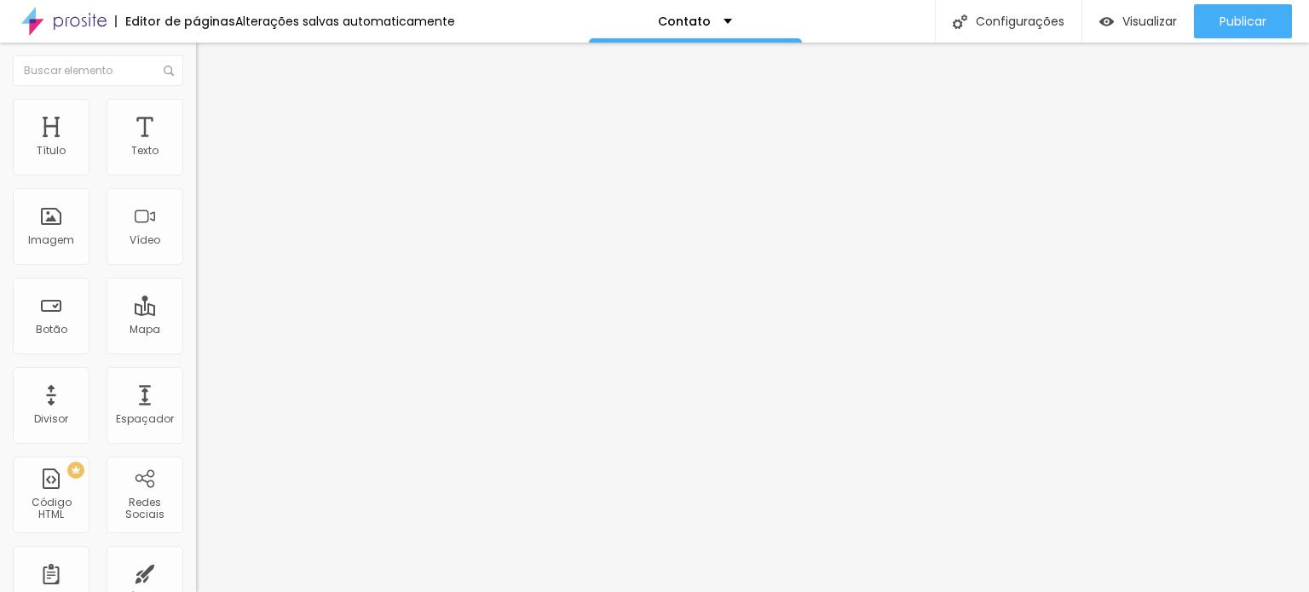
click at [196, 171] on span at bounding box center [201, 178] width 10 height 14
type input "WhatsApp*"
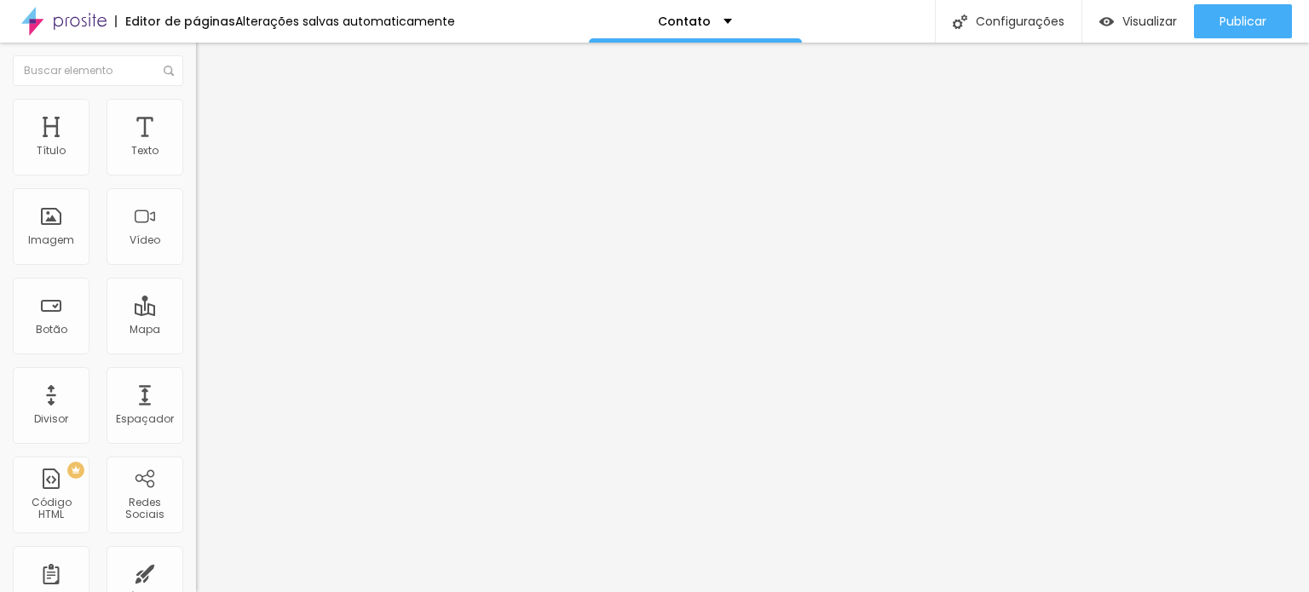
click at [196, 171] on span at bounding box center [201, 178] width 10 height 14
type input "Coloque seu número aqui"
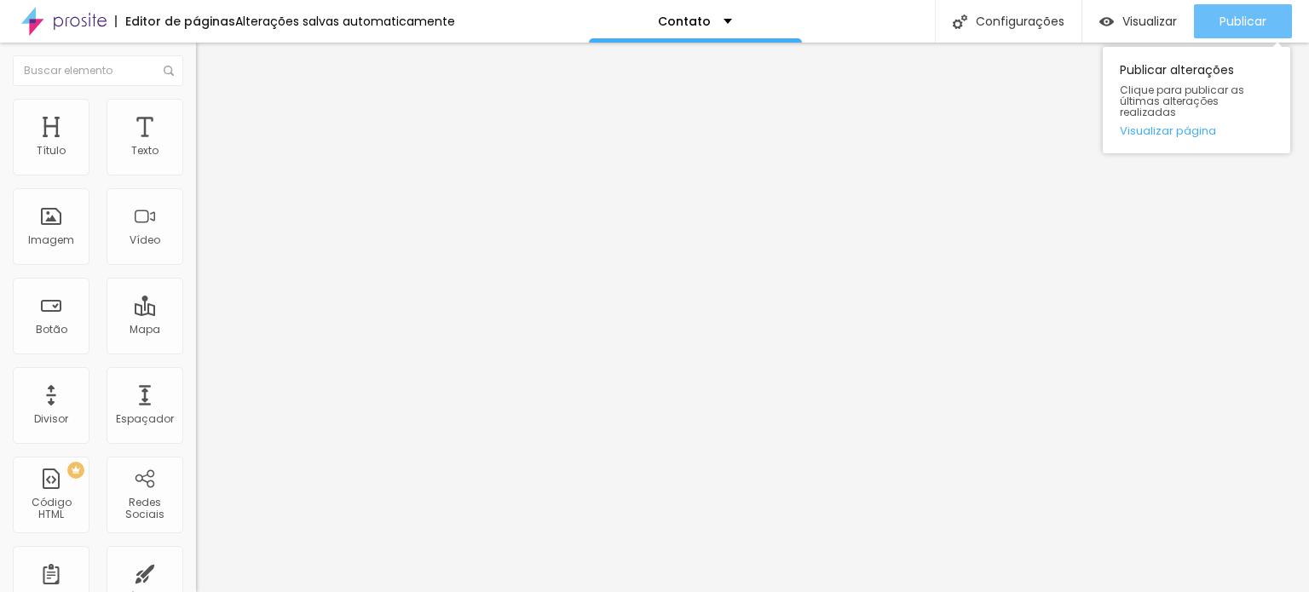
click at [1235, 9] on div "Publicar" at bounding box center [1242, 21] width 47 height 34
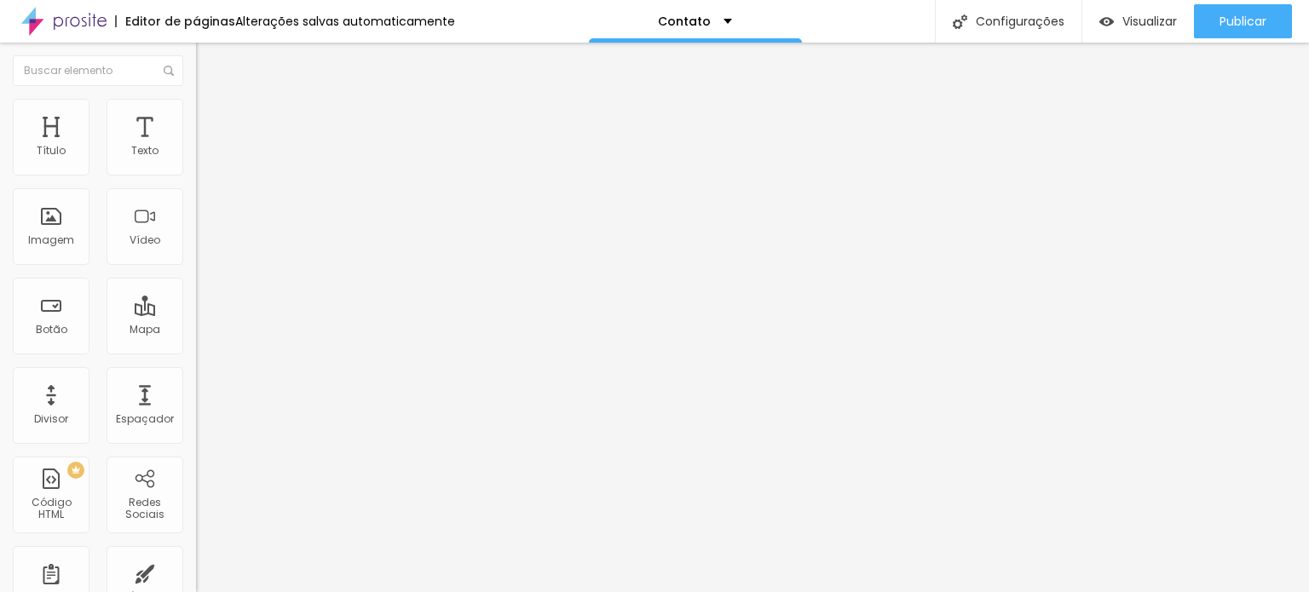
click at [209, 60] on div "Editar nulo" at bounding box center [253, 62] width 89 height 14
click at [705, 28] on div "Contato" at bounding box center [695, 21] width 213 height 43
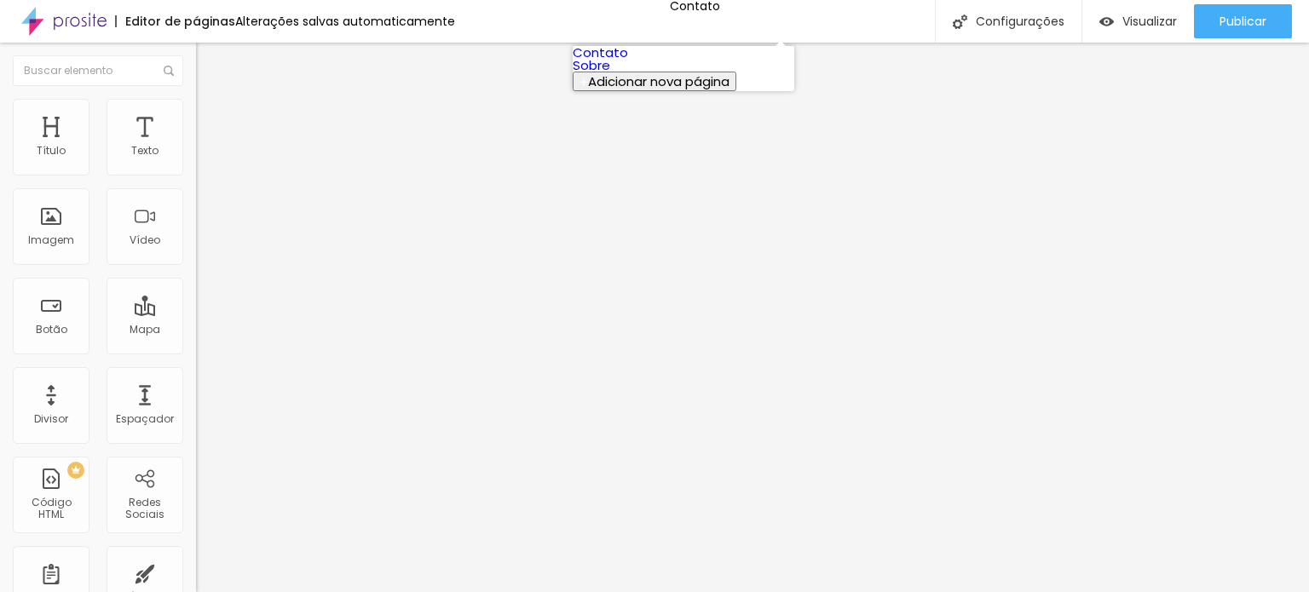
click at [610, 74] on link "Sobre" at bounding box center [591, 65] width 37 height 18
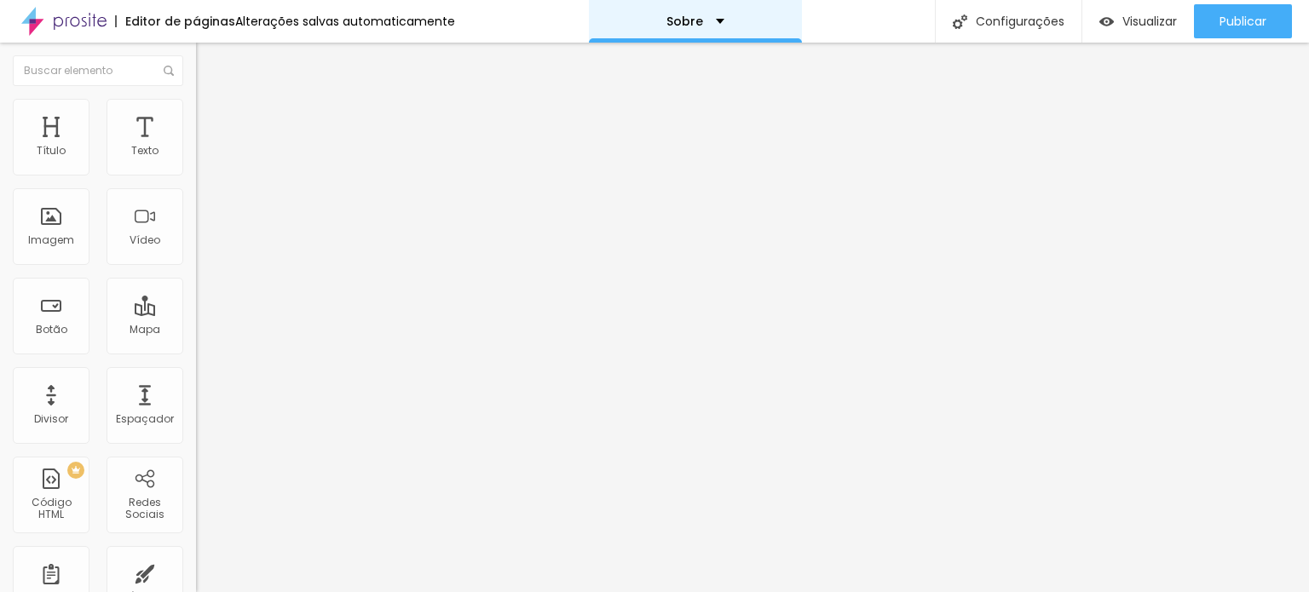
click at [685, 21] on font "Sobre" at bounding box center [684, 21] width 37 height 17
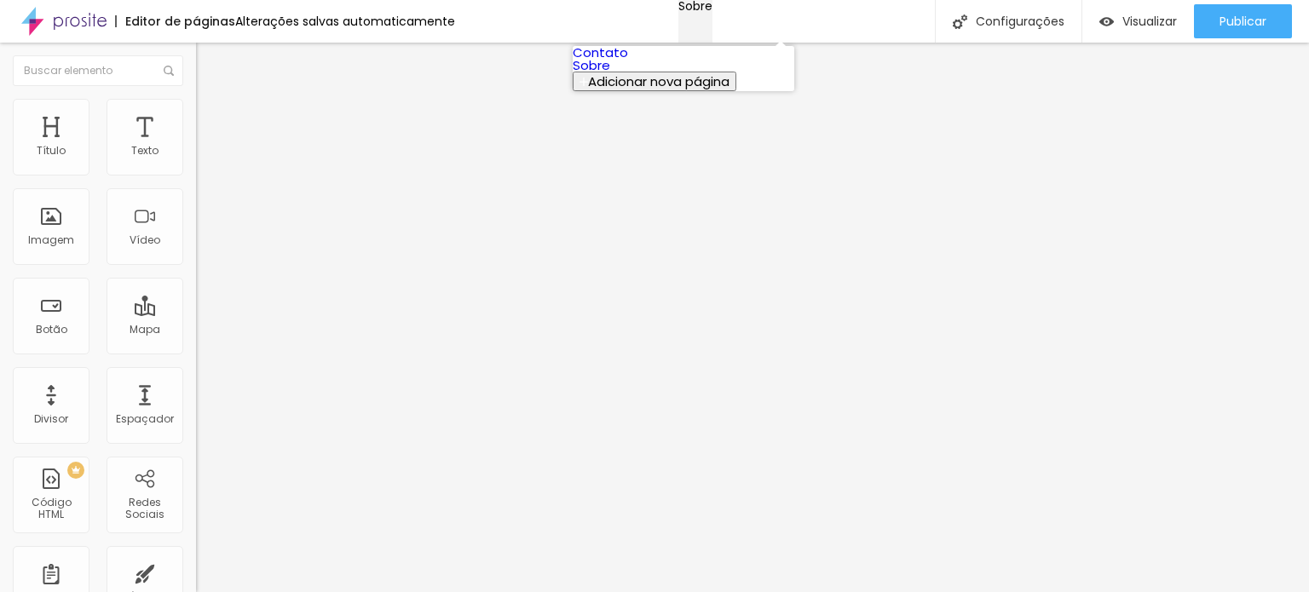
click at [682, 14] on font "Sobre" at bounding box center [695, 5] width 34 height 17
